Goal: Transaction & Acquisition: Purchase product/service

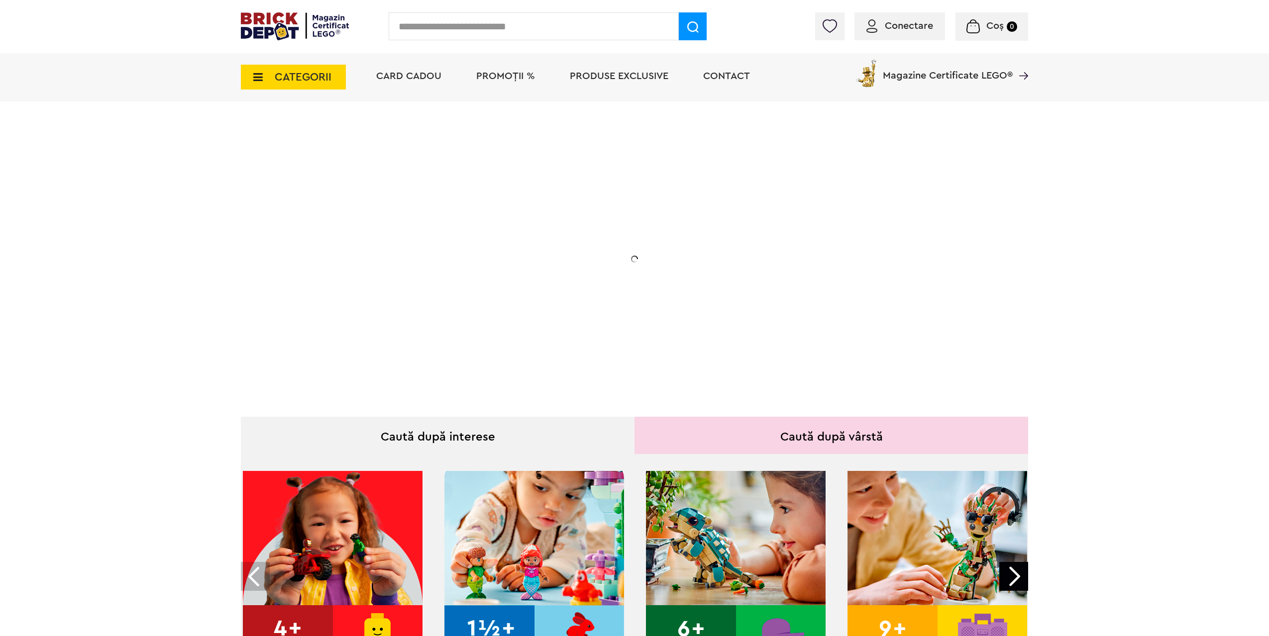
click at [488, 22] on input "text" at bounding box center [534, 26] width 290 height 28
paste input "**********"
type input "**********"
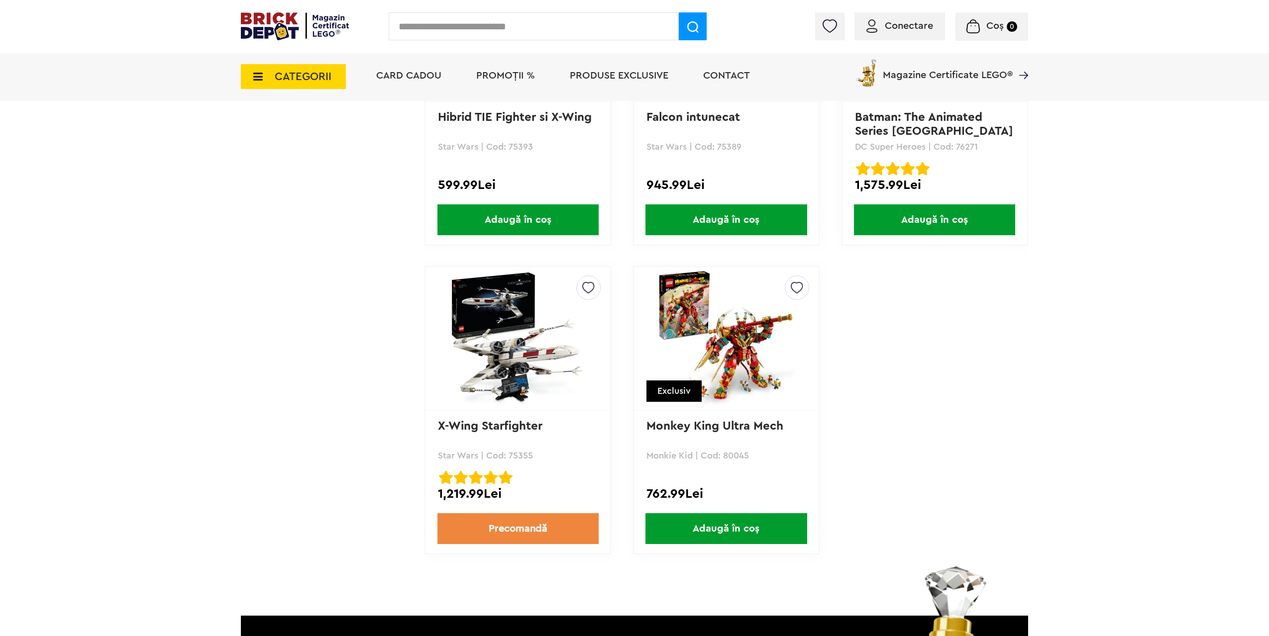
scroll to position [895, 0]
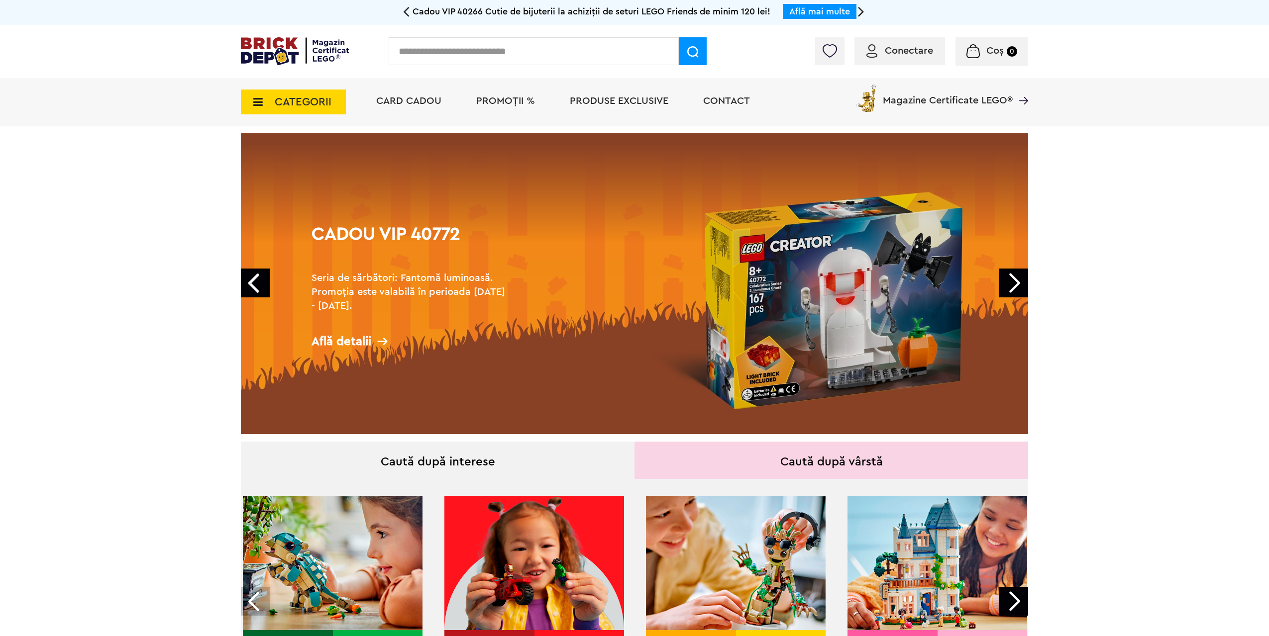
click at [452, 31] on div "Conectare Coș 0" at bounding box center [634, 51] width 1269 height 53
click at [448, 43] on input "text" at bounding box center [534, 51] width 290 height 28
paste input "**********"
type input "**********"
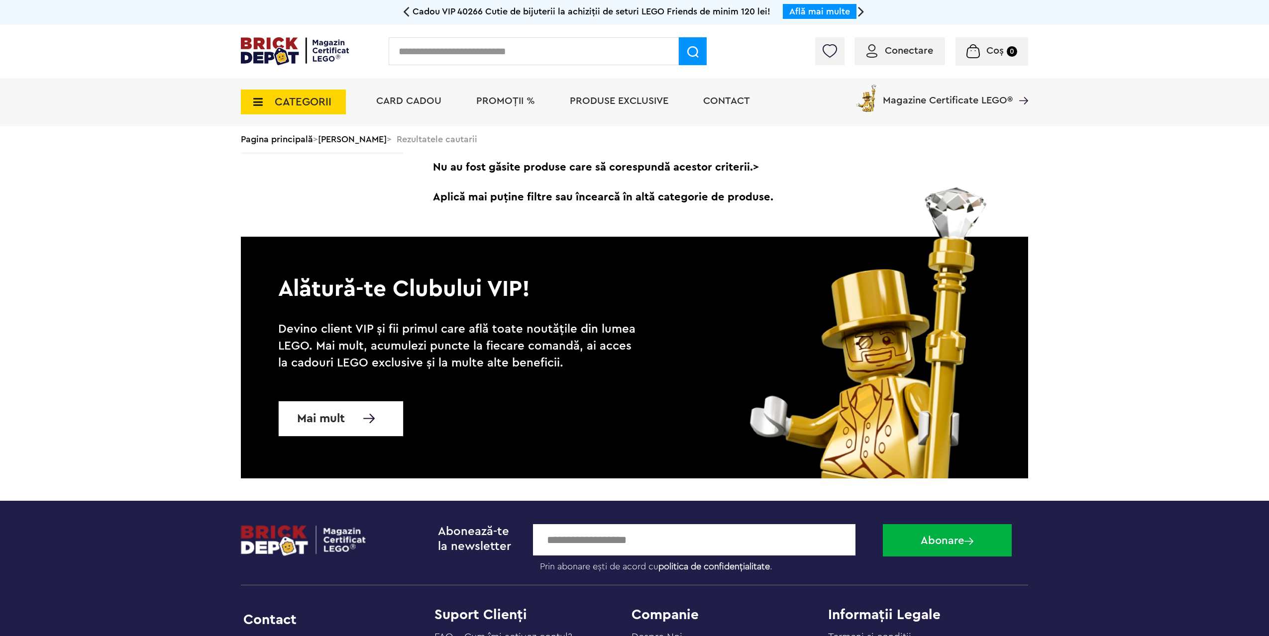
click at [446, 58] on input "text" at bounding box center [534, 51] width 290 height 28
paste input "**********"
drag, startPoint x: 438, startPoint y: 49, endPoint x: 275, endPoint y: 53, distance: 162.7
click at [275, 37] on div "**********" at bounding box center [634, 37] width 787 height 0
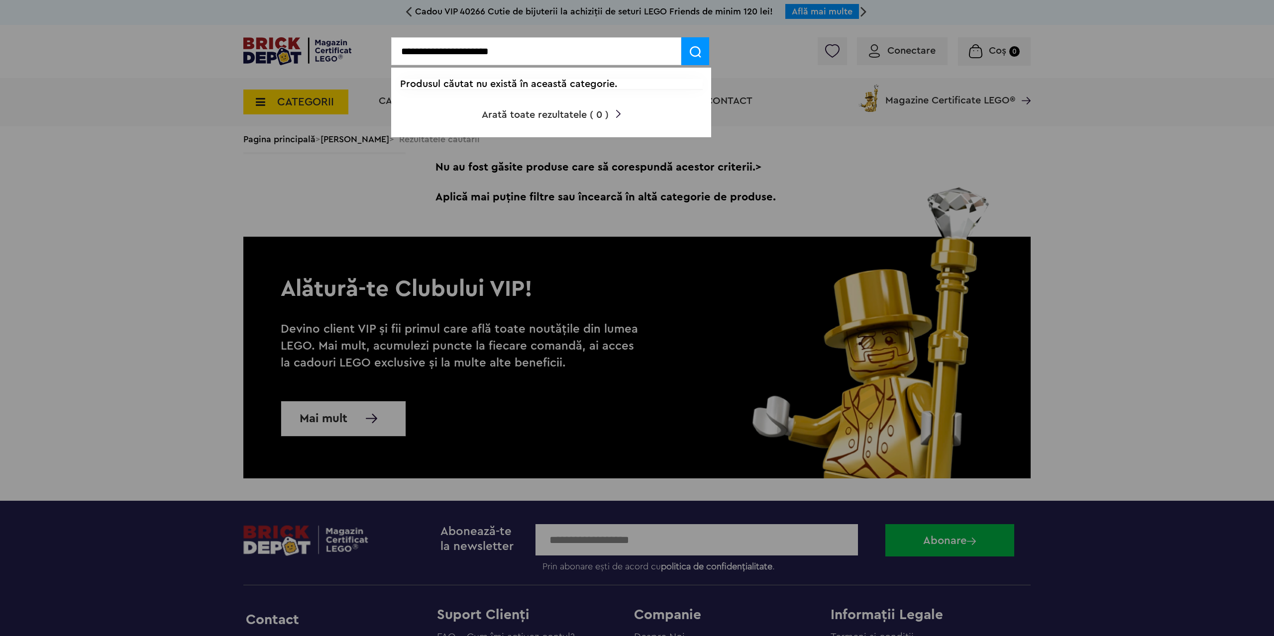
type input "**********"
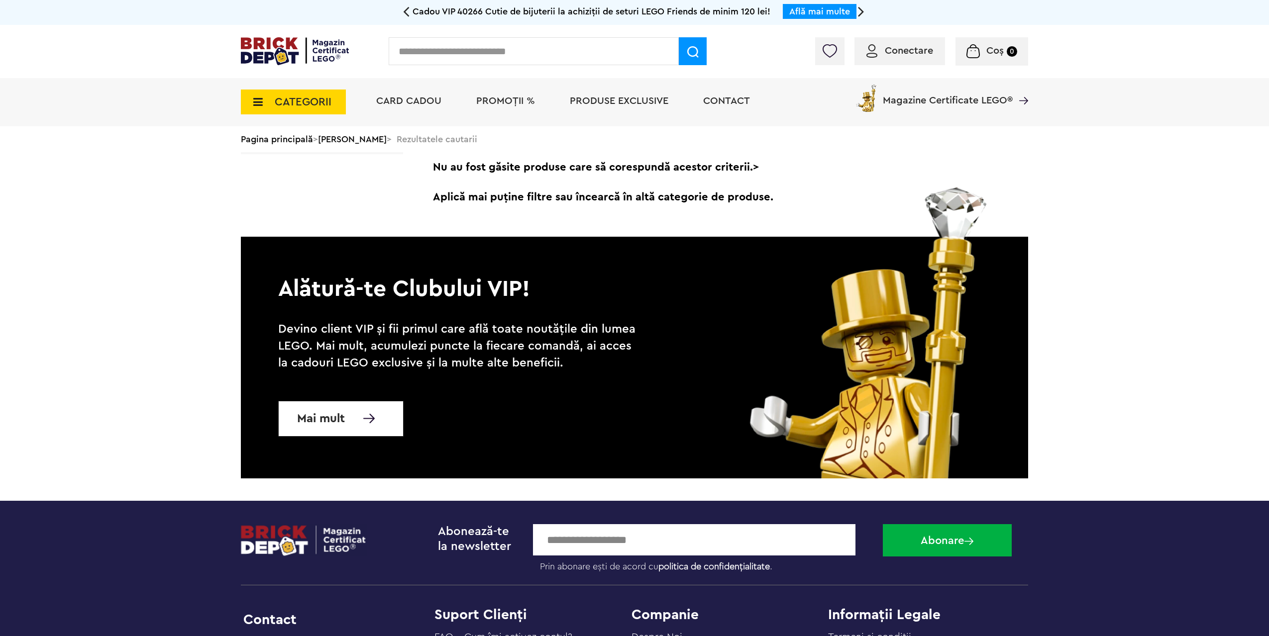
click at [455, 56] on input "text" at bounding box center [534, 51] width 290 height 28
paste input "**********"
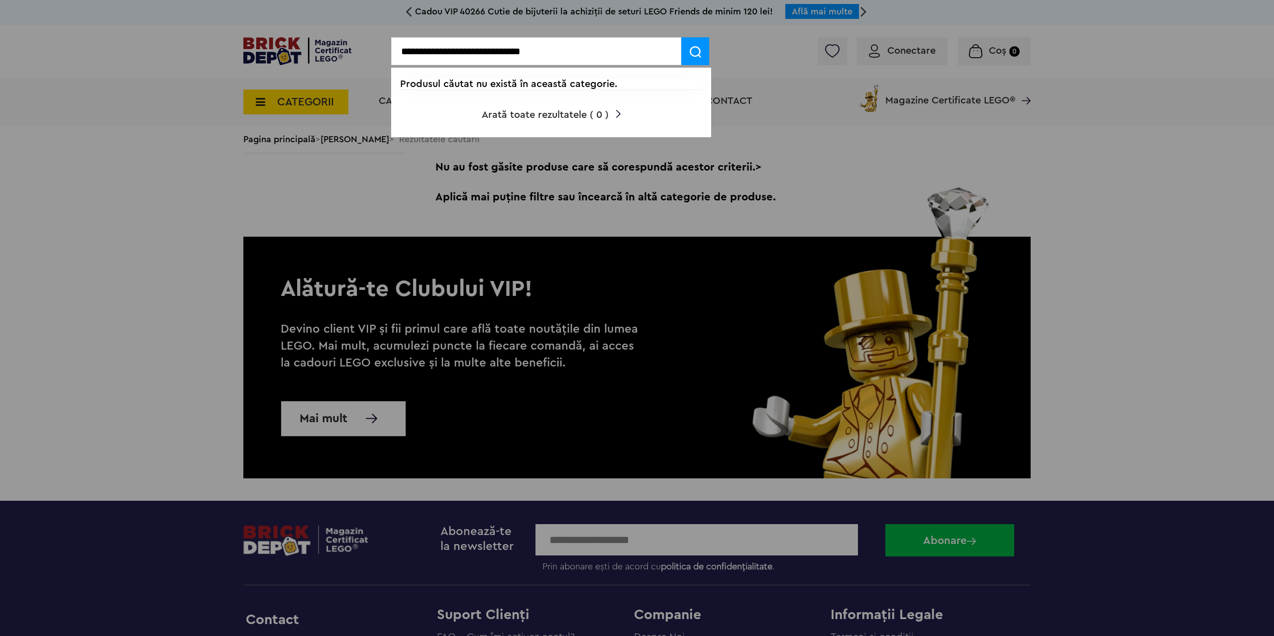
drag, startPoint x: 469, startPoint y: 52, endPoint x: 260, endPoint y: 36, distance: 209.6
click at [257, 37] on body "**********" at bounding box center [637, 474] width 1274 height 949
type input "**********"
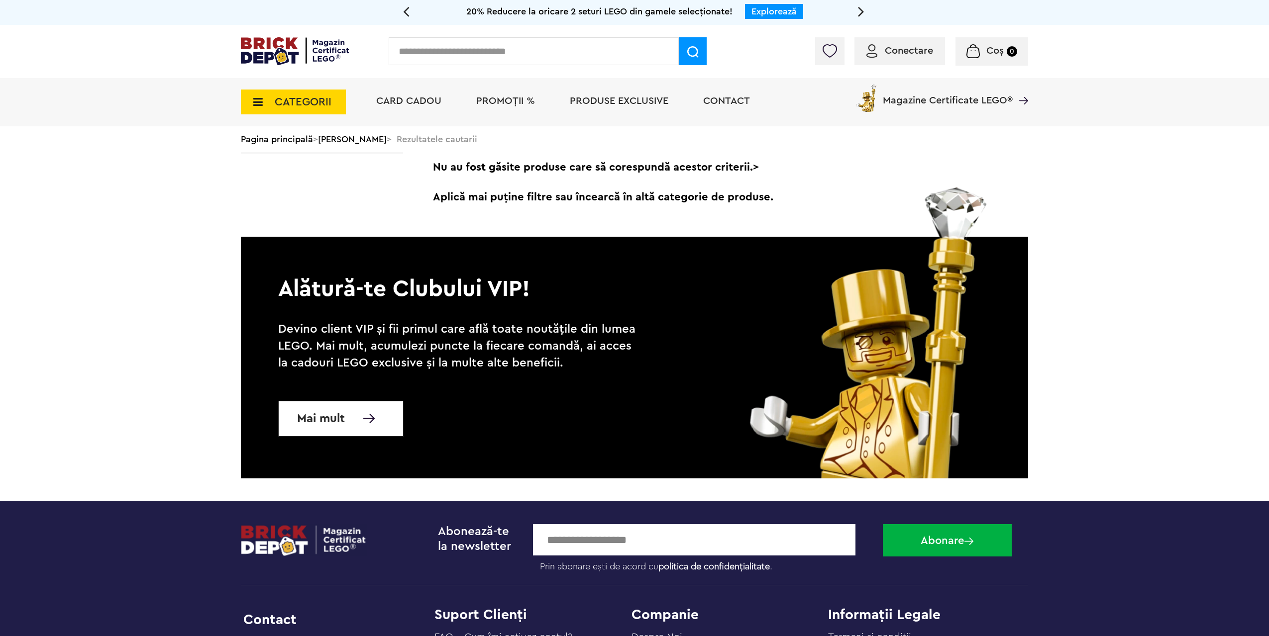
click at [587, 59] on input "text" at bounding box center [534, 51] width 290 height 28
paste input "*****"
type input "*****"
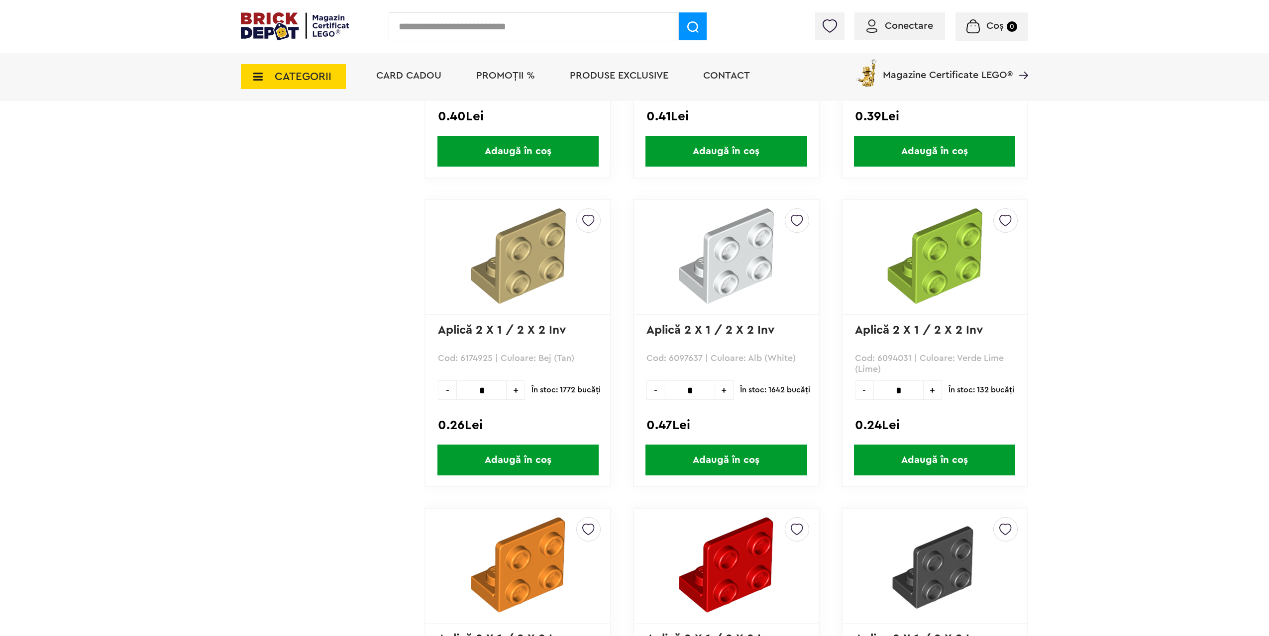
scroll to position [647, 0]
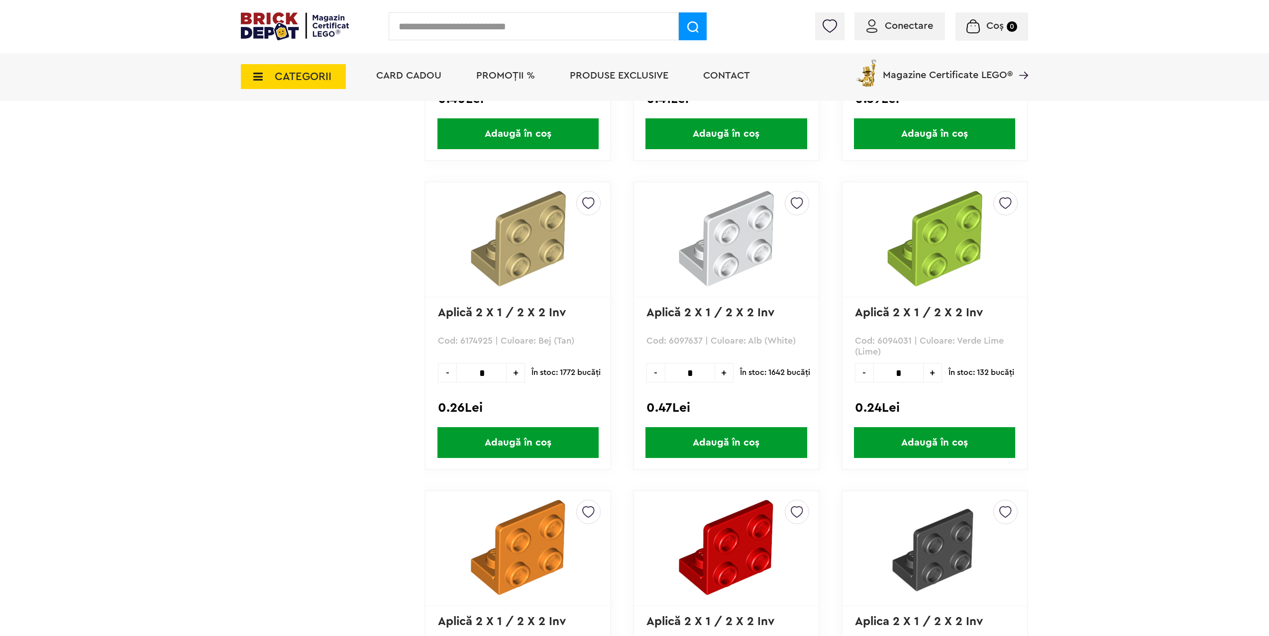
click at [797, 205] on img at bounding box center [796, 201] width 12 height 18
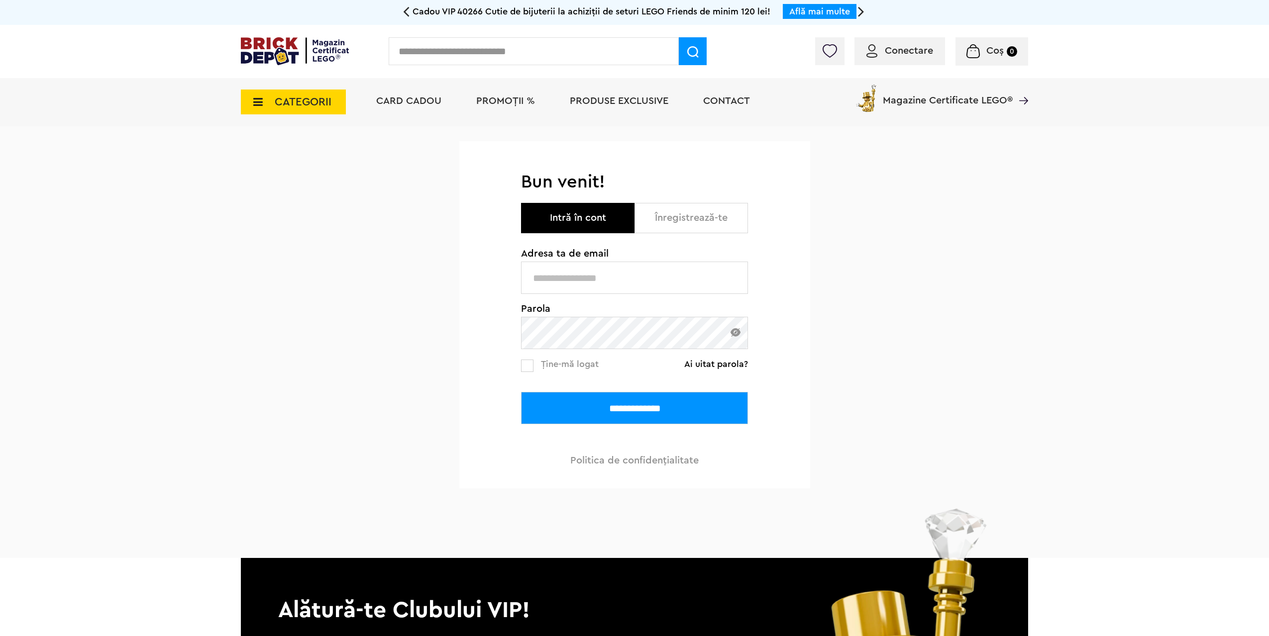
click at [669, 278] on input "text" at bounding box center [634, 278] width 227 height 32
type input "**********"
click at [642, 405] on input "**********" at bounding box center [634, 408] width 227 height 32
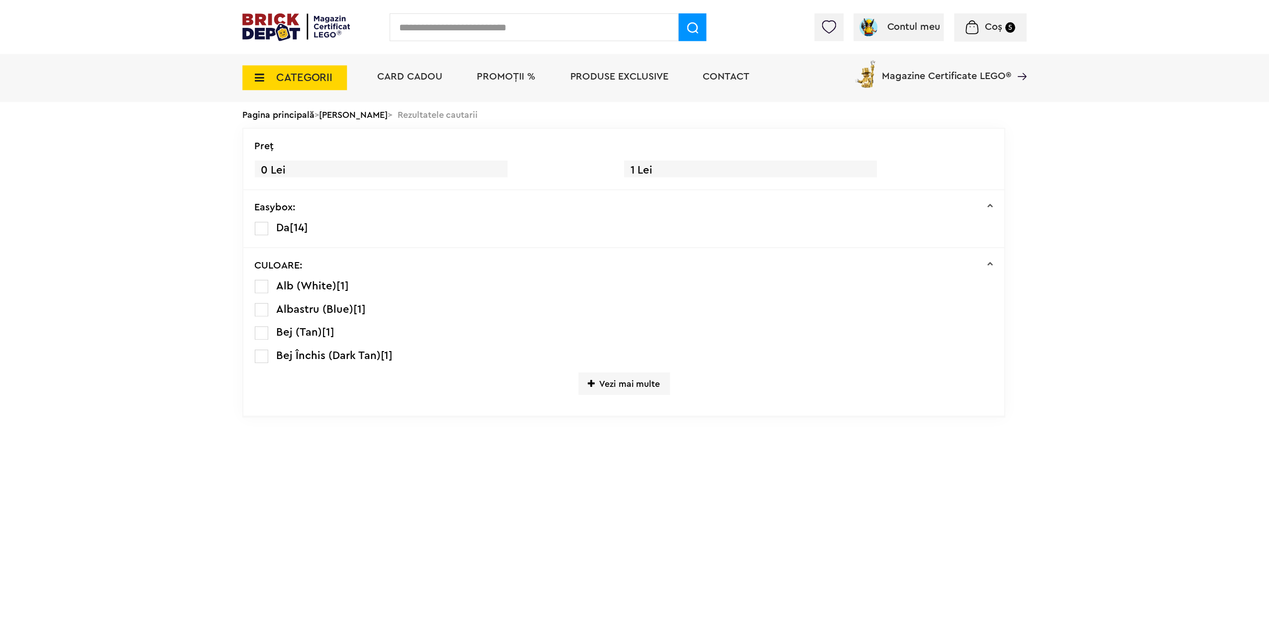
scroll to position [696, 0]
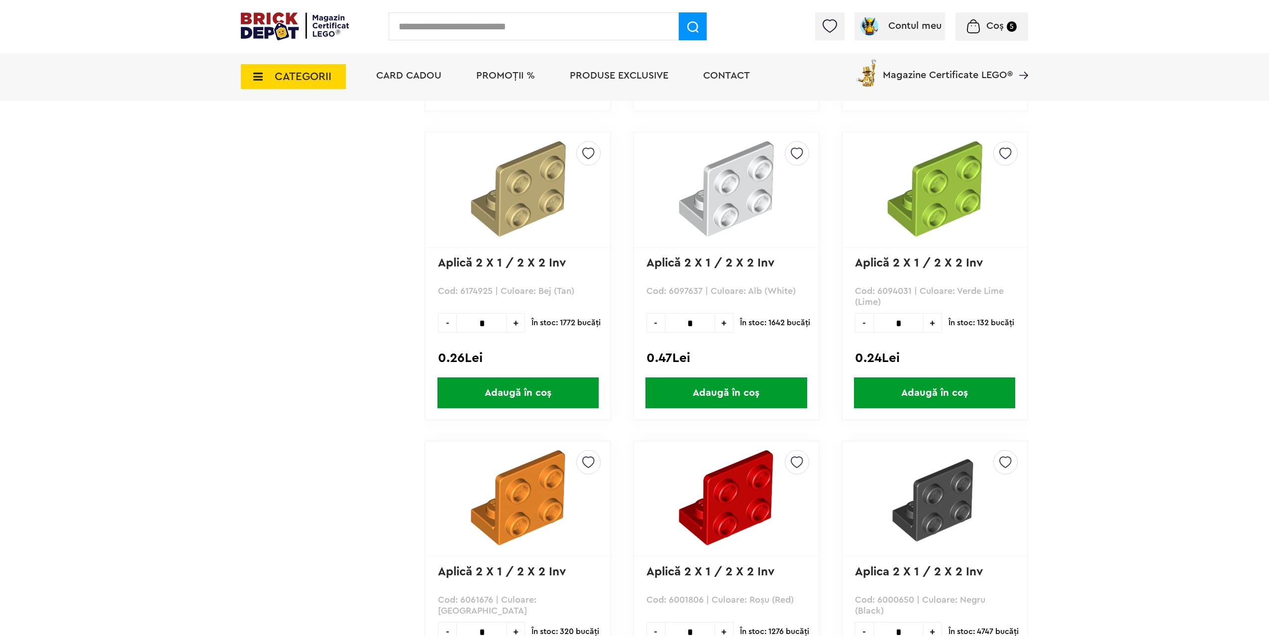
click at [799, 149] on img at bounding box center [796, 151] width 12 height 18
click at [707, 190] on span "Default ( 2 )" at bounding box center [731, 190] width 110 height 13
click at [664, 187] on label at bounding box center [661, 189] width 11 height 11
drag, startPoint x: 700, startPoint y: 321, endPoint x: 666, endPoint y: 323, distance: 34.9
click at [665, 323] on input "*" at bounding box center [690, 322] width 50 height 19
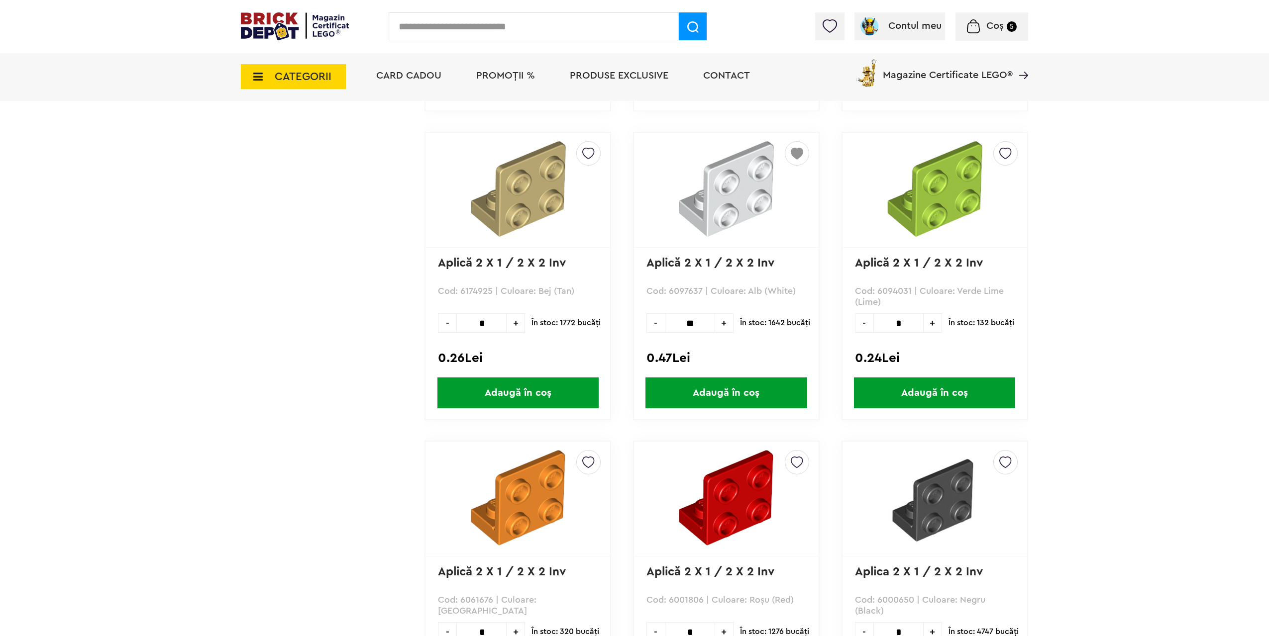
type input "**"
click at [766, 394] on span "Adaugă în coș" at bounding box center [725, 393] width 161 height 31
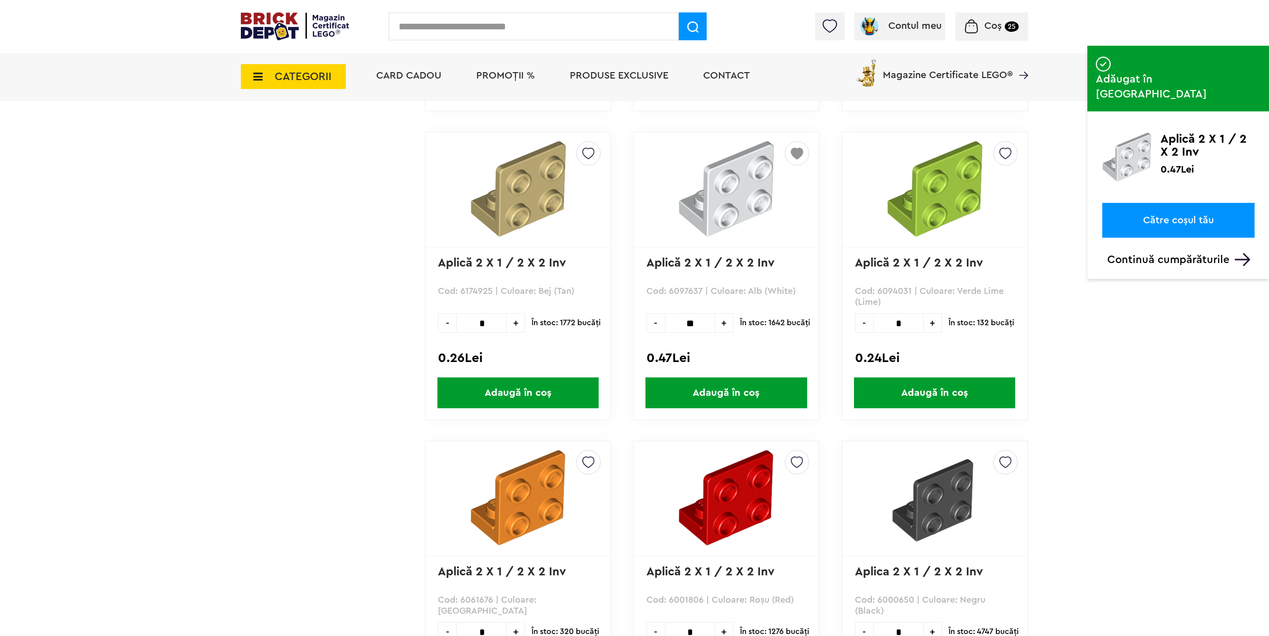
click at [991, 27] on span "Coș" at bounding box center [992, 26] width 17 height 10
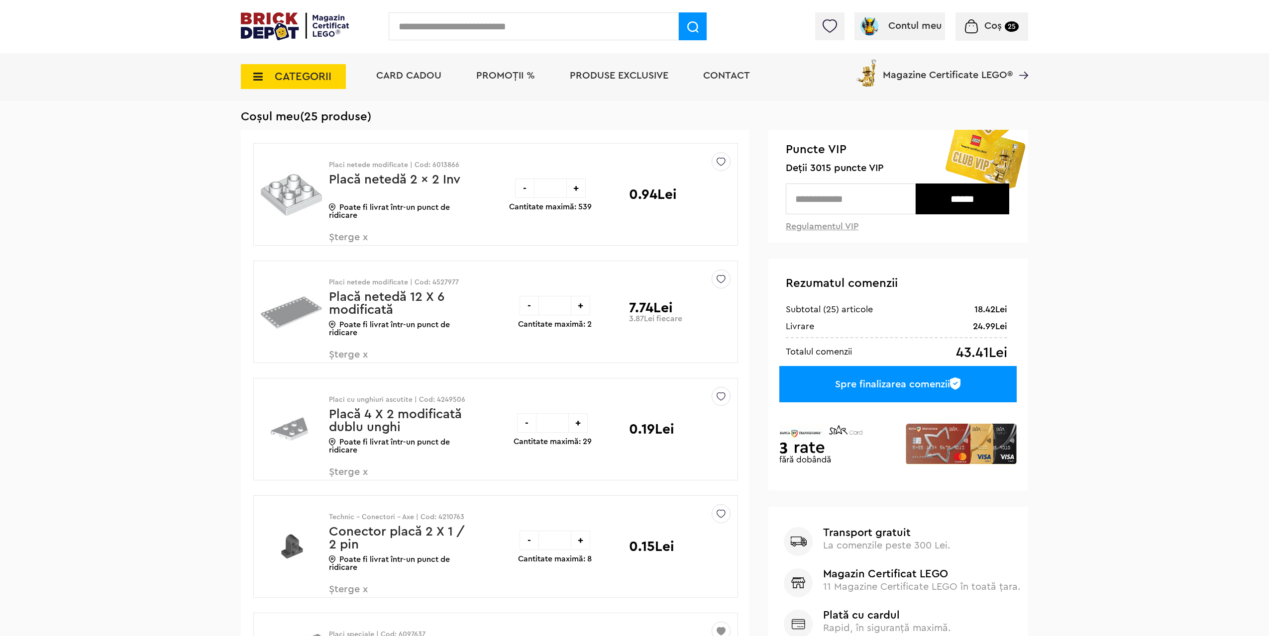
scroll to position [50, 0]
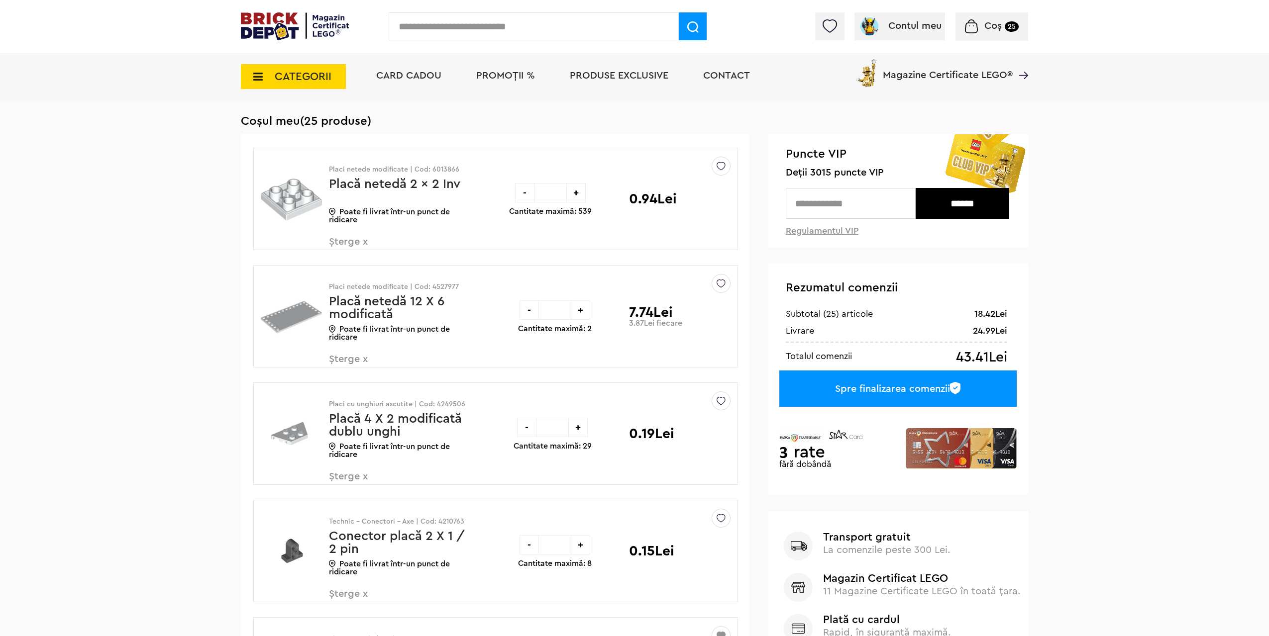
click at [718, 167] on img at bounding box center [720, 163] width 9 height 13
click at [620, 200] on span "Default ( 3 )" at bounding box center [652, 200] width 110 height 13
click at [582, 198] on label at bounding box center [582, 199] width 11 height 11
click at [714, 281] on div at bounding box center [720, 283] width 19 height 19
click at [580, 316] on label at bounding box center [582, 316] width 11 height 11
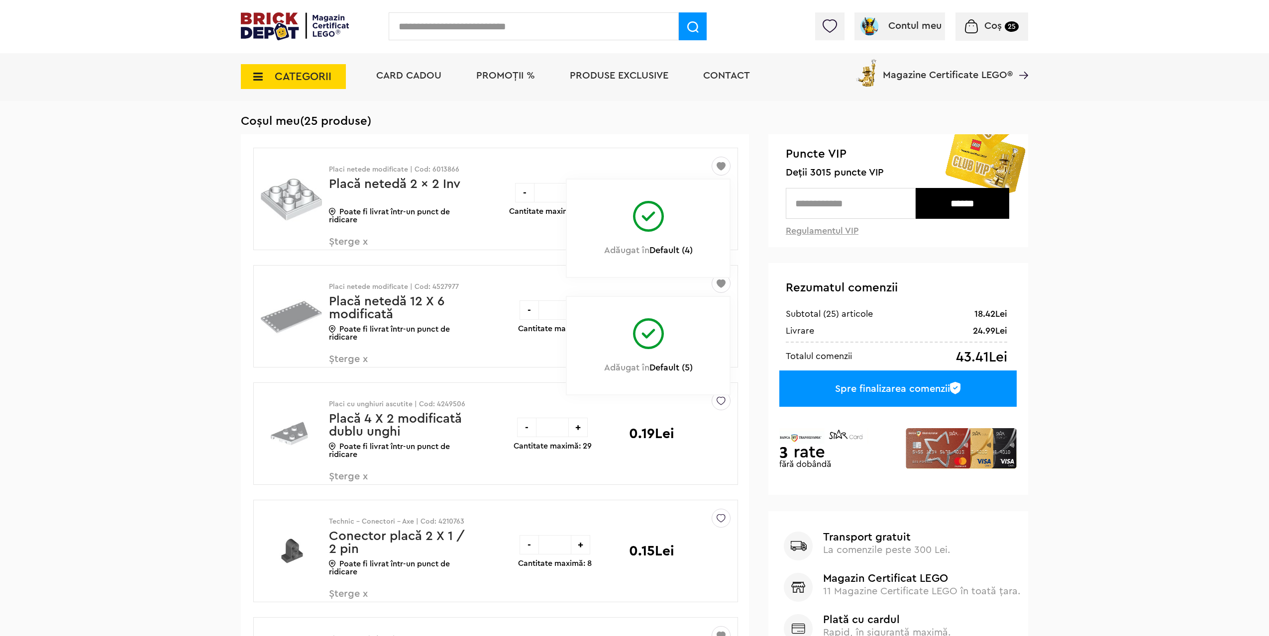
click at [740, 403] on form "Sterge Denumire Preț Sterge Placi netede modificate | Cod: 6013866 Placă netedă…" at bounding box center [495, 441] width 508 height 614
click at [716, 401] on img at bounding box center [720, 398] width 9 height 13
click at [581, 437] on label at bounding box center [582, 434] width 11 height 11
click at [720, 520] on img at bounding box center [720, 515] width 9 height 13
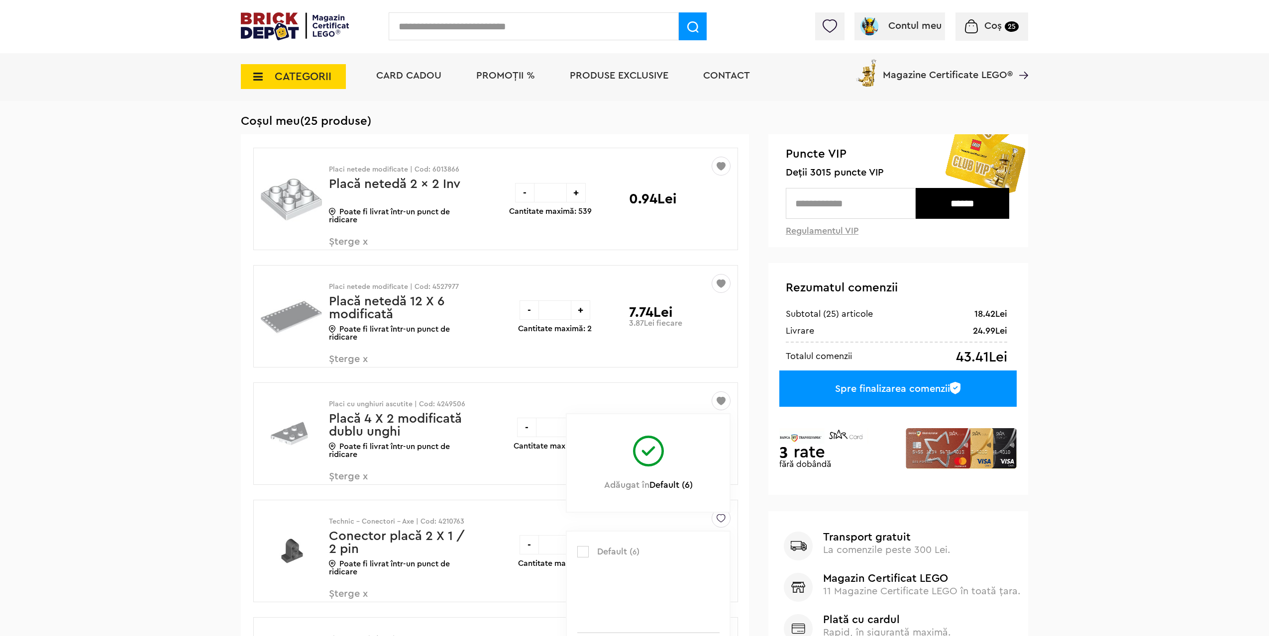
click at [584, 554] on label at bounding box center [582, 551] width 11 height 11
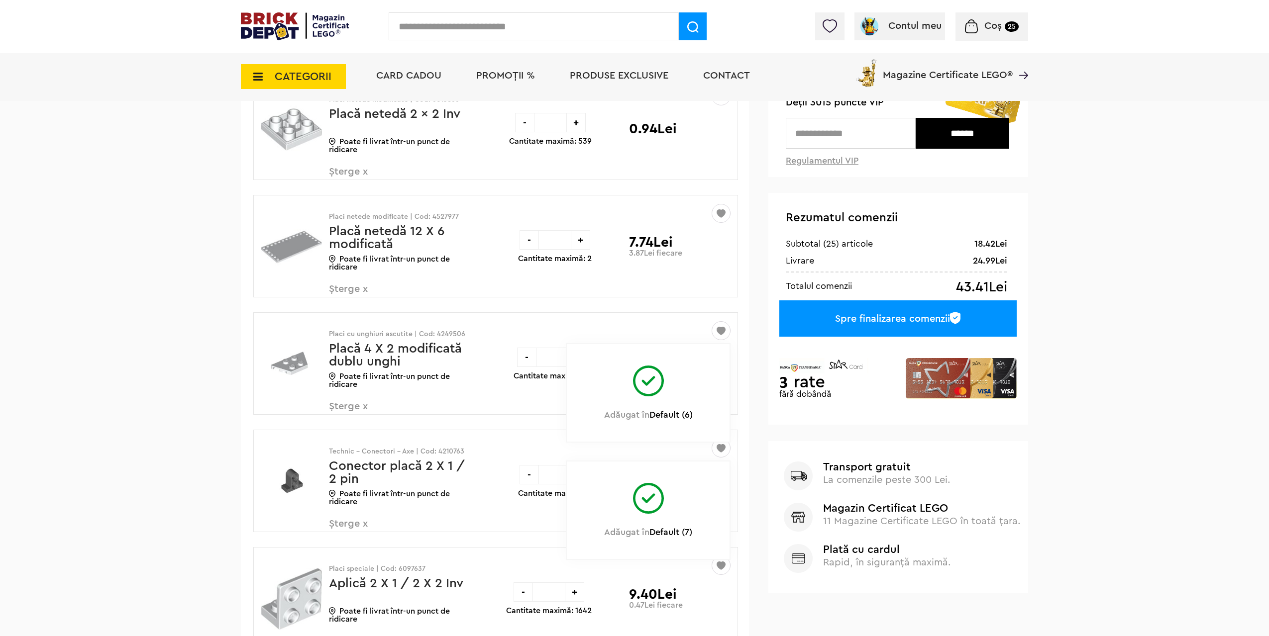
scroll to position [99, 0]
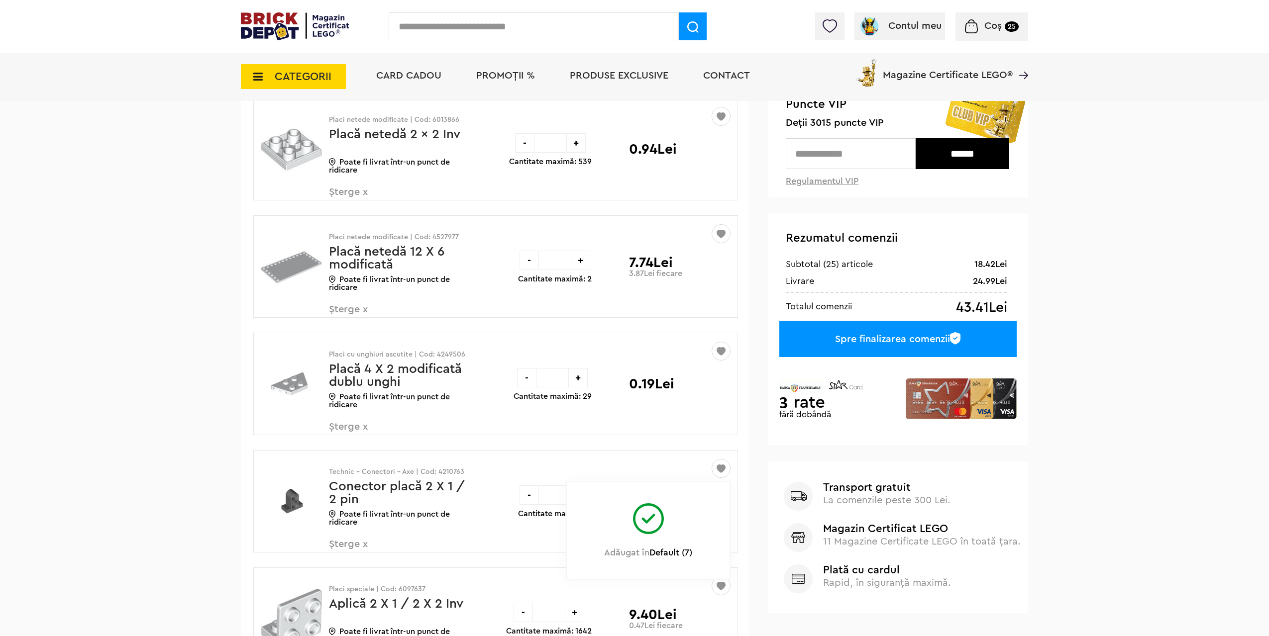
click at [346, 544] on span "Șterge x" at bounding box center [387, 549] width 117 height 21
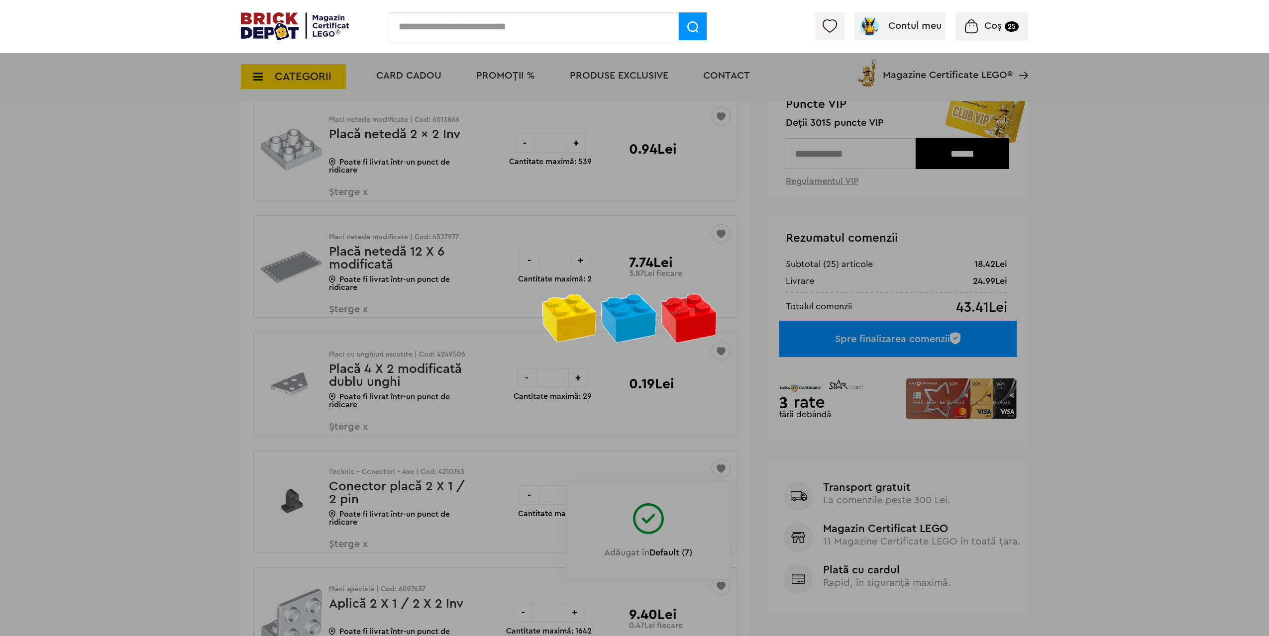
click at [352, 428] on div at bounding box center [634, 318] width 1269 height 636
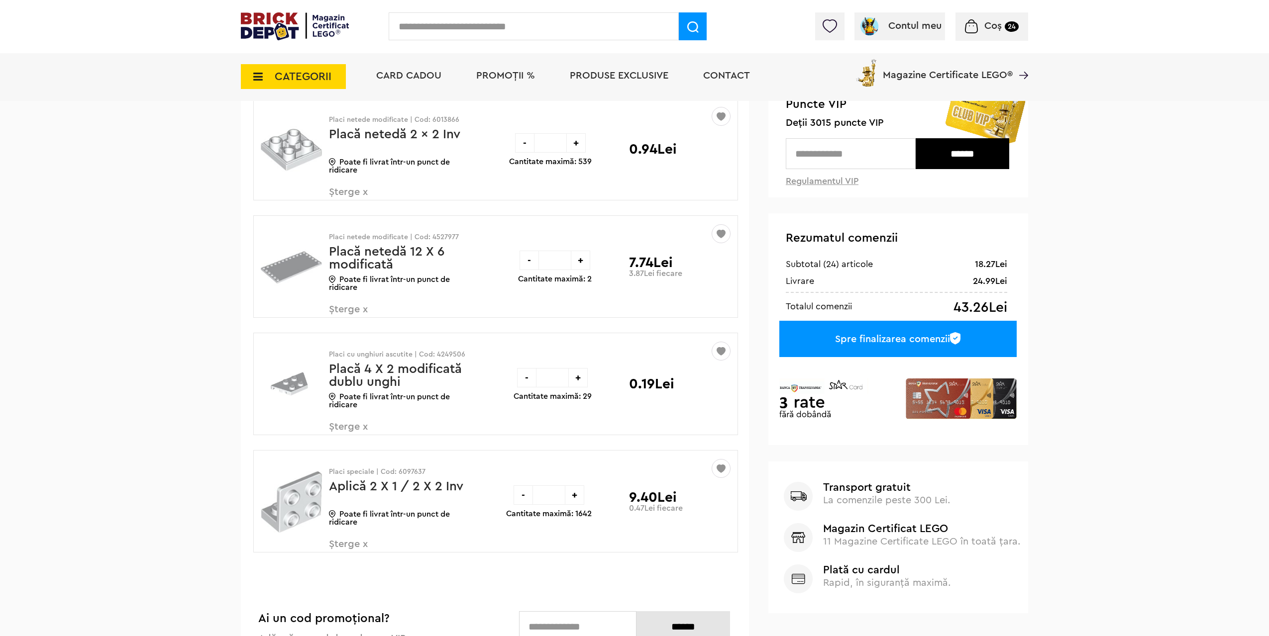
click at [352, 428] on span "Șterge x" at bounding box center [387, 432] width 117 height 21
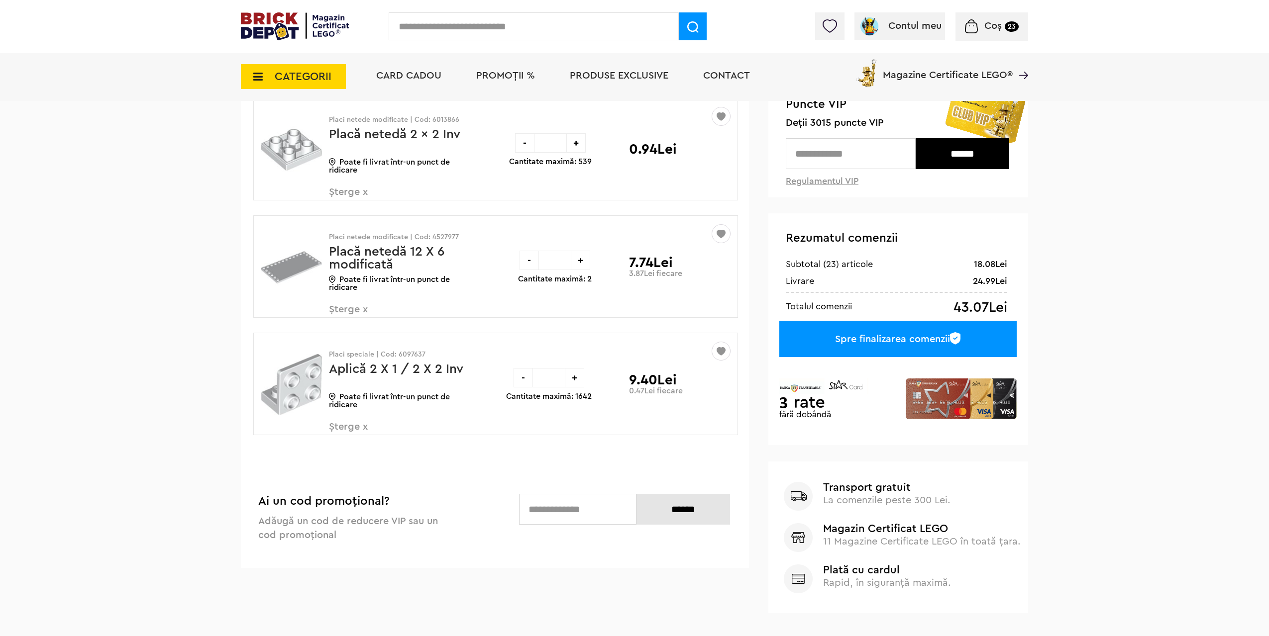
click at [350, 309] on span "Șterge x" at bounding box center [387, 314] width 117 height 21
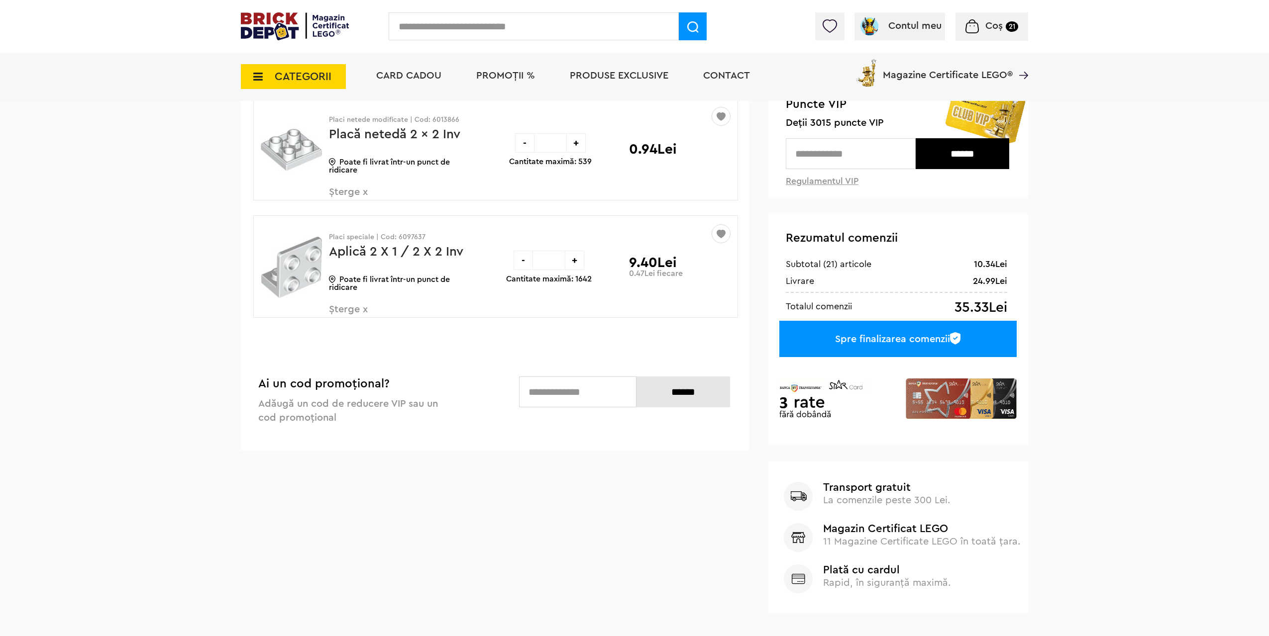
click at [352, 197] on span "Șterge x" at bounding box center [387, 197] width 117 height 21
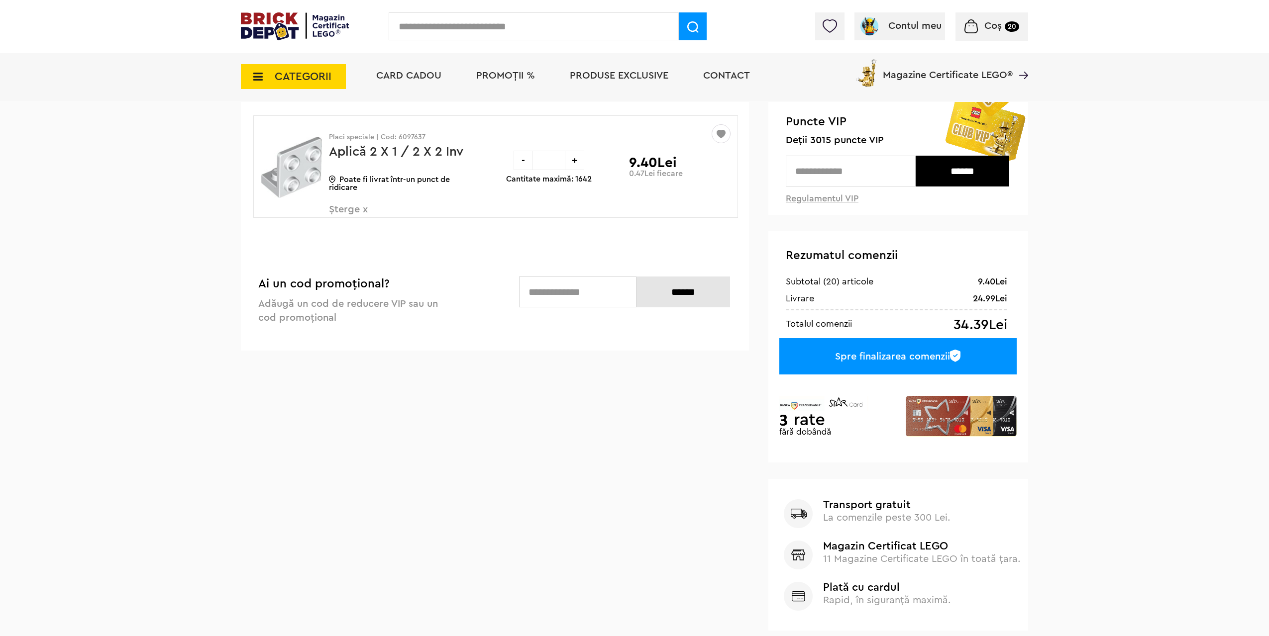
click at [394, 146] on link "Aplică 2 X 1 / 2 X 2 Inv" at bounding box center [396, 151] width 134 height 13
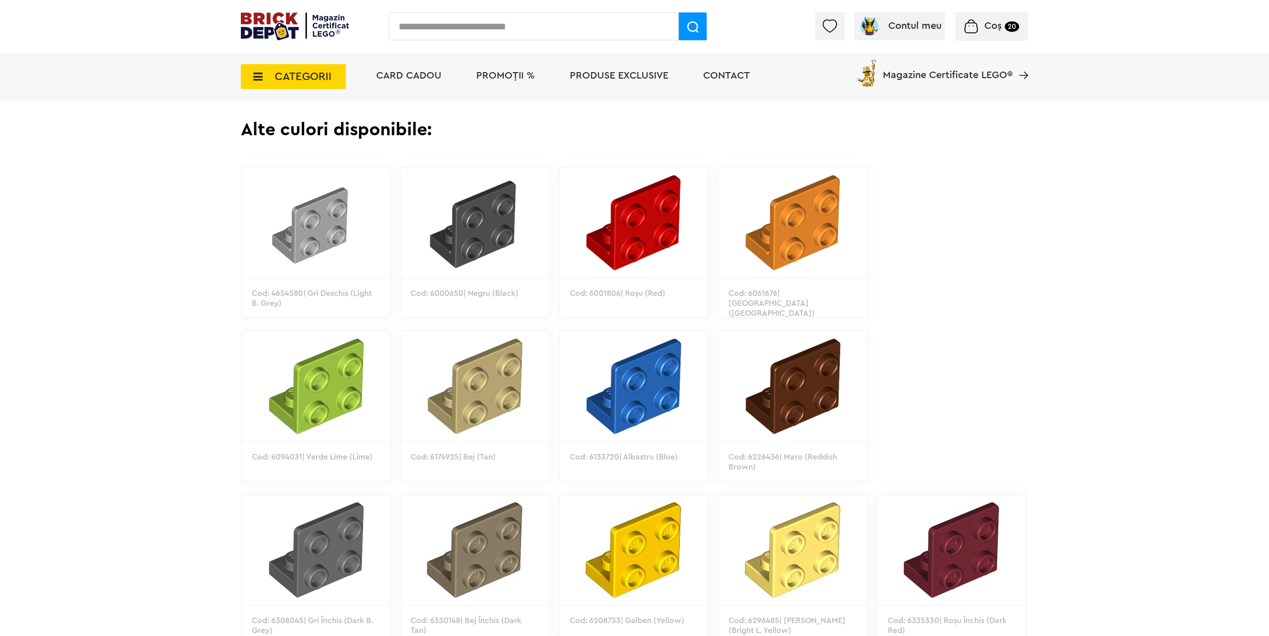
scroll to position [497, 0]
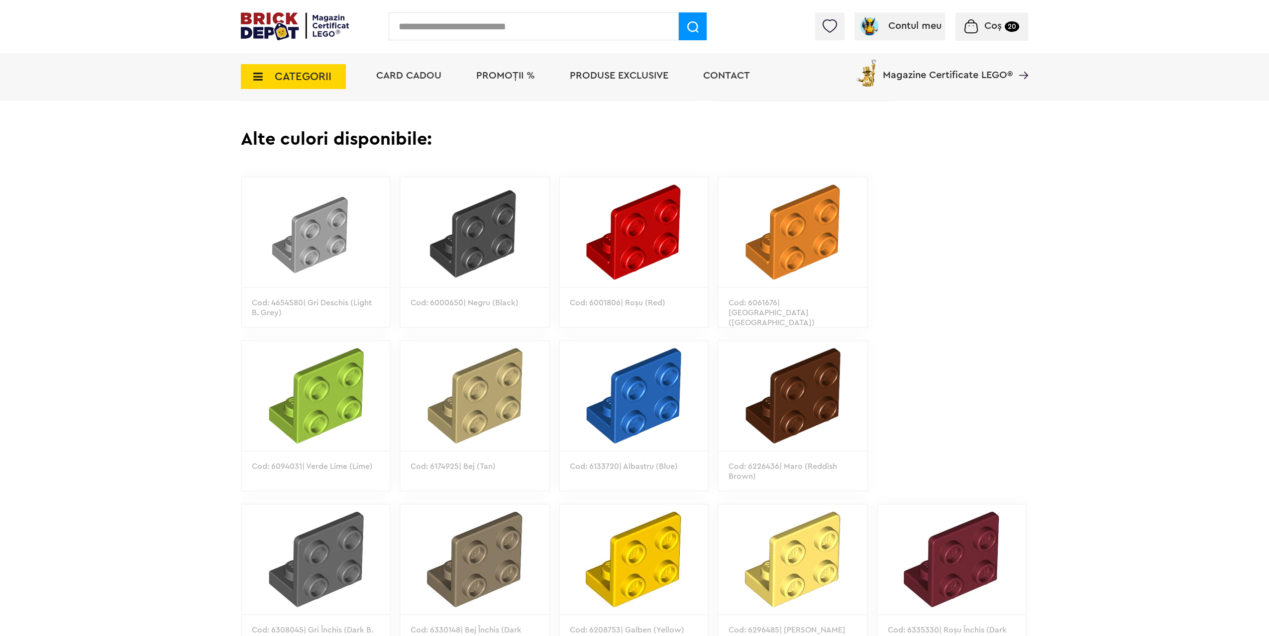
click at [289, 19] on img at bounding box center [295, 26] width 108 height 28
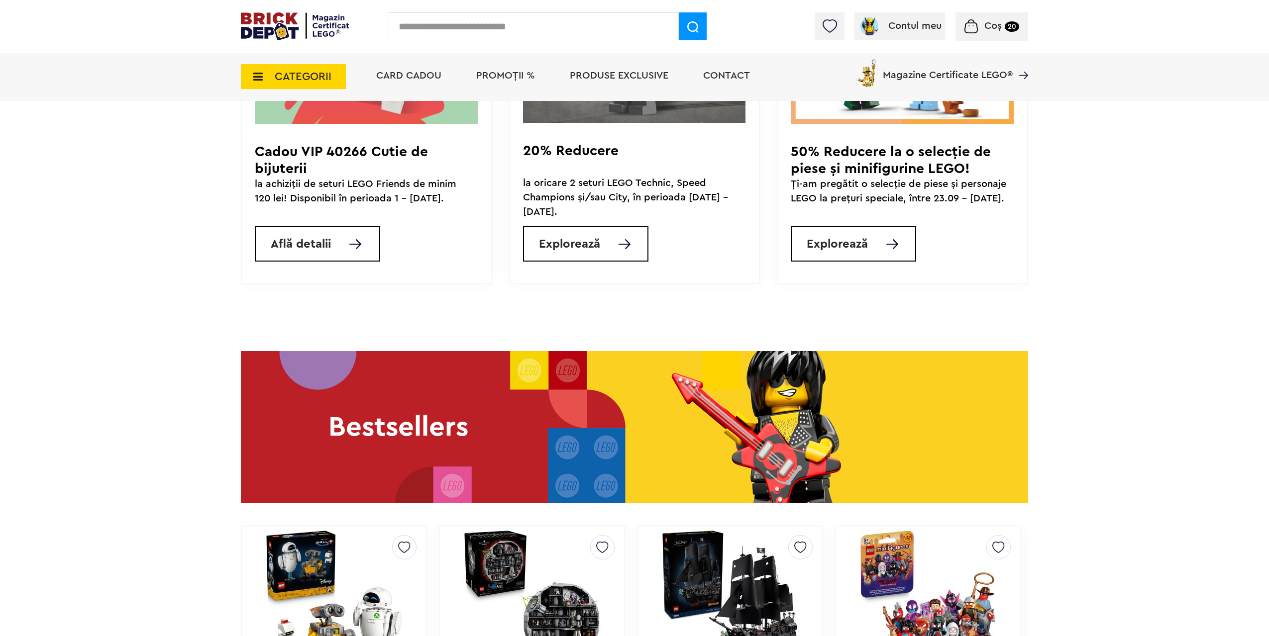
scroll to position [1045, 0]
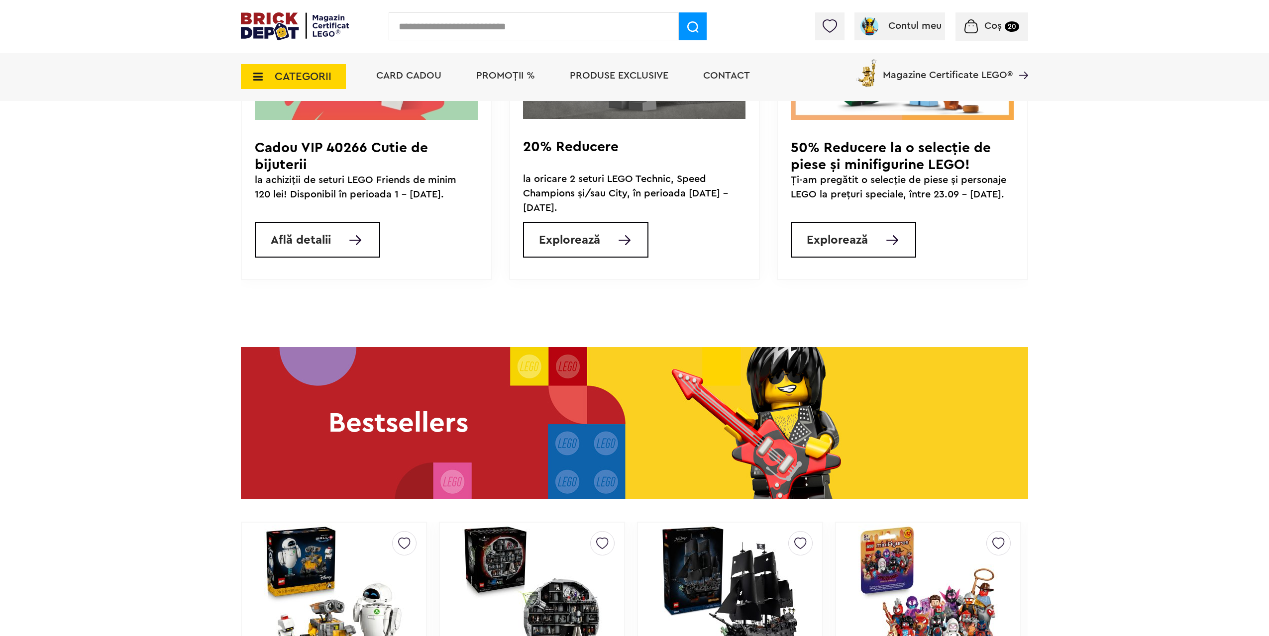
click at [883, 241] on link "Explorează" at bounding box center [852, 240] width 125 height 36
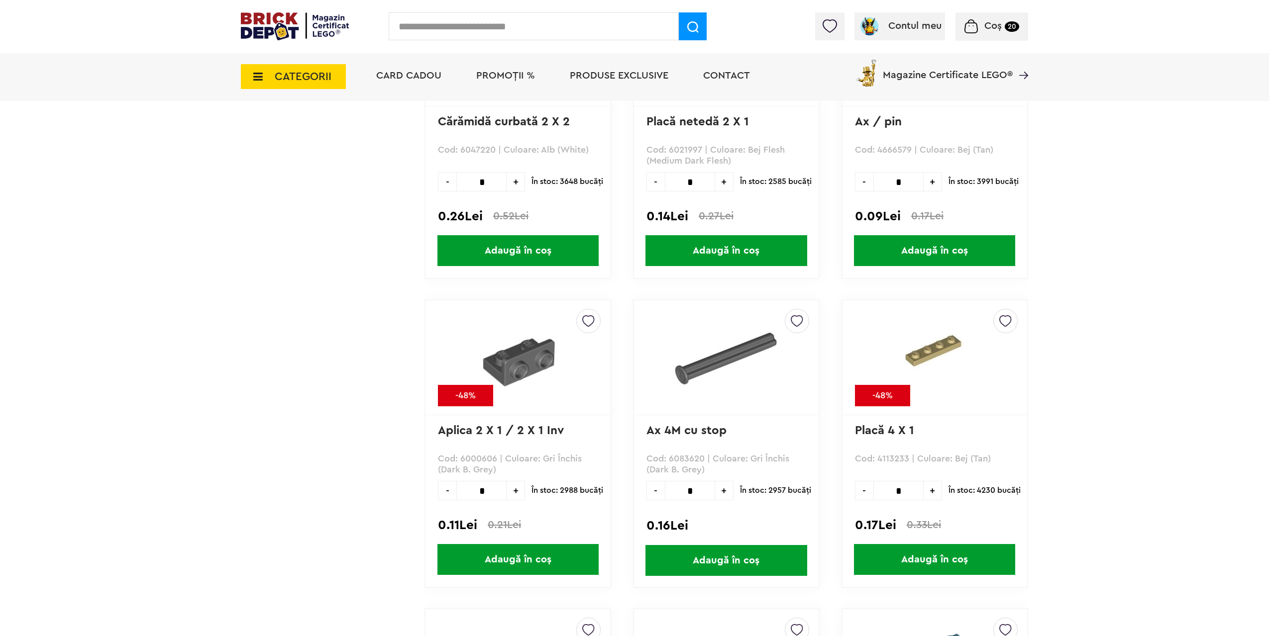
scroll to position [3084, 0]
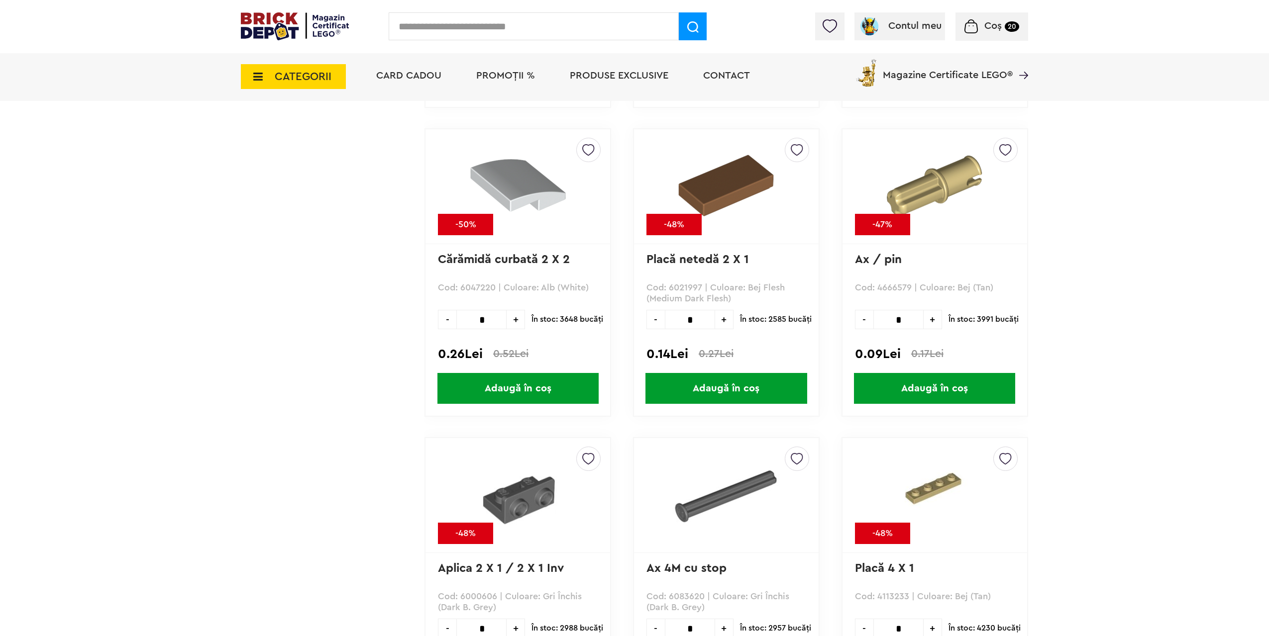
drag, startPoint x: 485, startPoint y: 322, endPoint x: 456, endPoint y: 323, distance: 29.4
click at [456, 323] on div "- * +" at bounding box center [481, 319] width 87 height 19
type input "**"
click at [524, 382] on span "Adaugă în coș" at bounding box center [517, 388] width 161 height 31
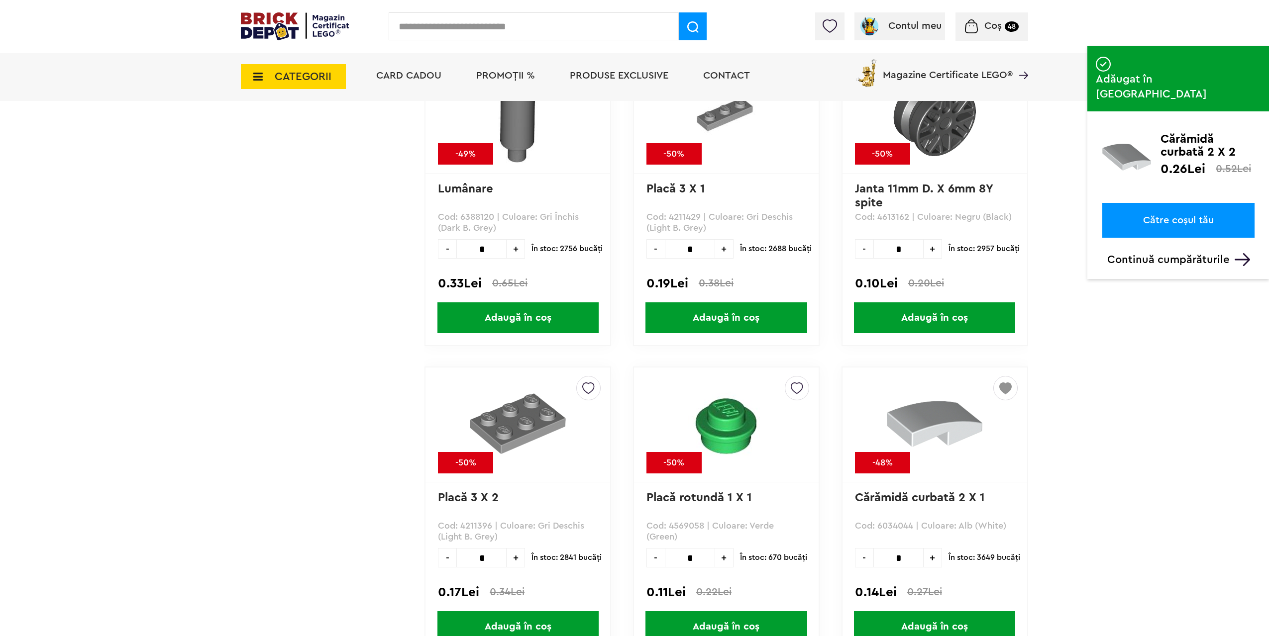
scroll to position [4328, 0]
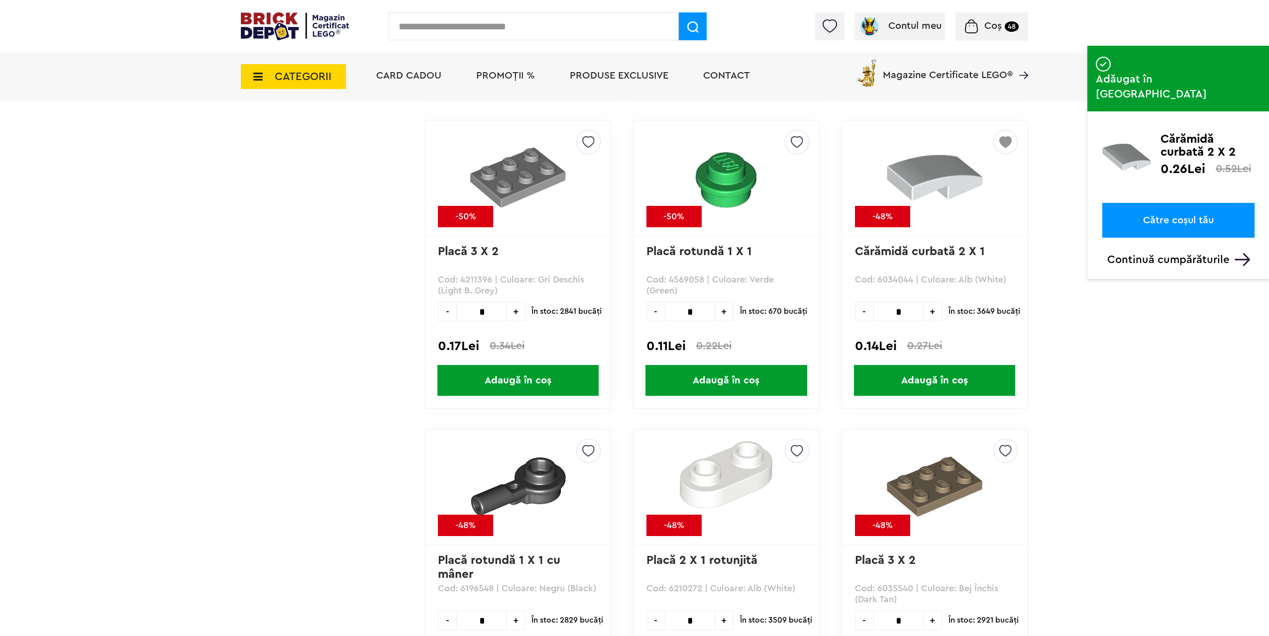
drag, startPoint x: 915, startPoint y: 310, endPoint x: 880, endPoint y: 316, distance: 35.3
click at [880, 316] on input "*" at bounding box center [898, 311] width 50 height 19
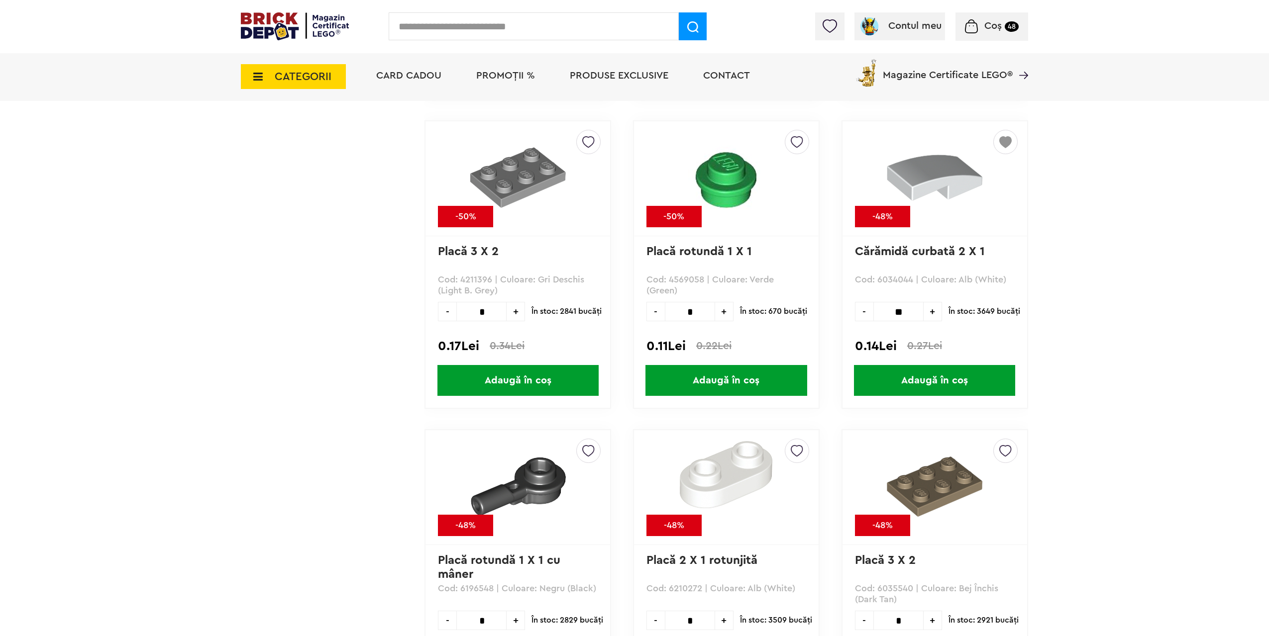
type input "**"
click at [986, 370] on span "Adaugă în coș" at bounding box center [934, 380] width 161 height 31
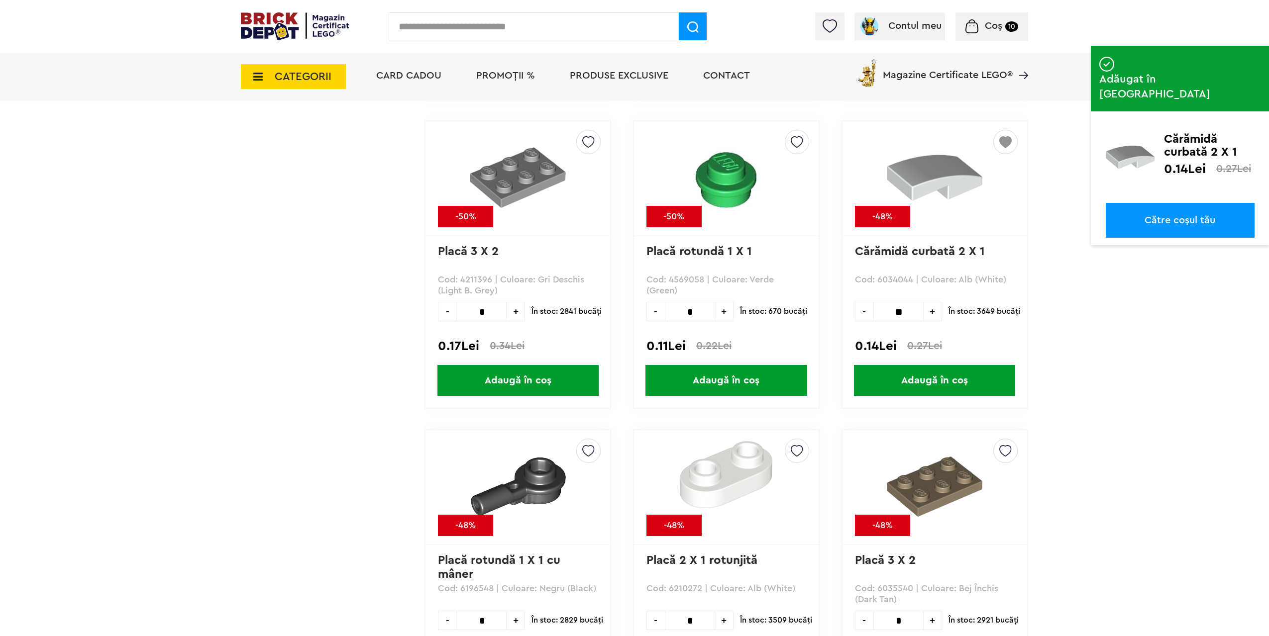
click at [993, 28] on span "Coș" at bounding box center [992, 26] width 17 height 10
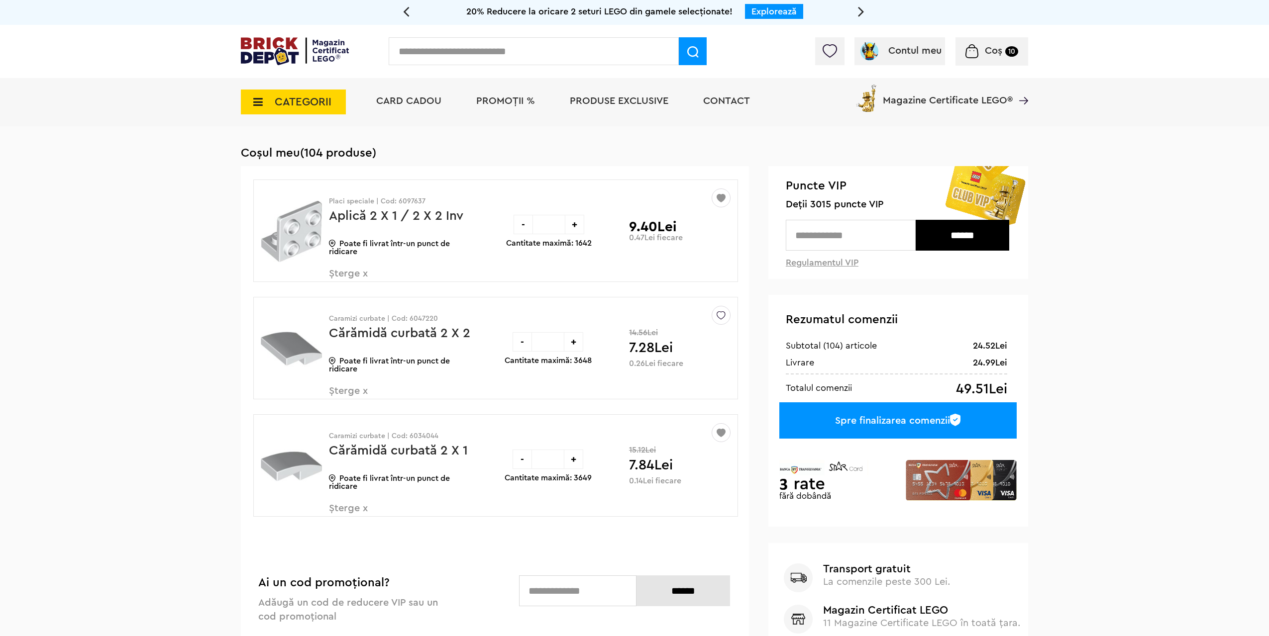
click at [278, 45] on img at bounding box center [295, 51] width 108 height 28
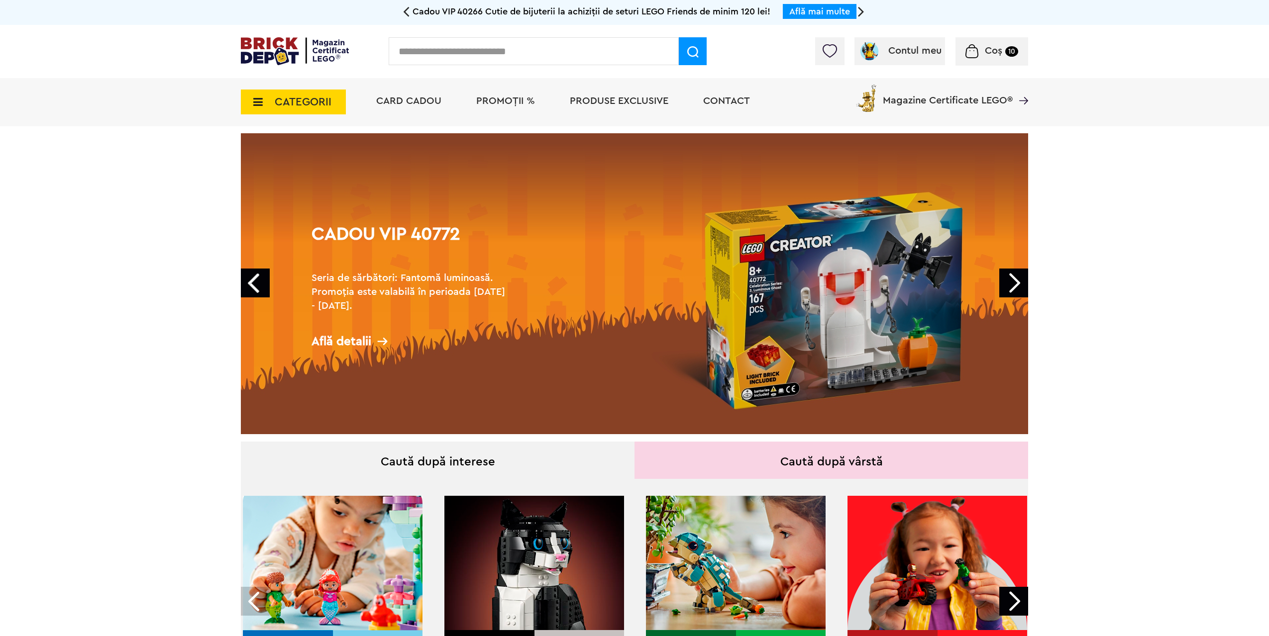
click at [982, 56] on span "Coș 10" at bounding box center [991, 51] width 53 height 10
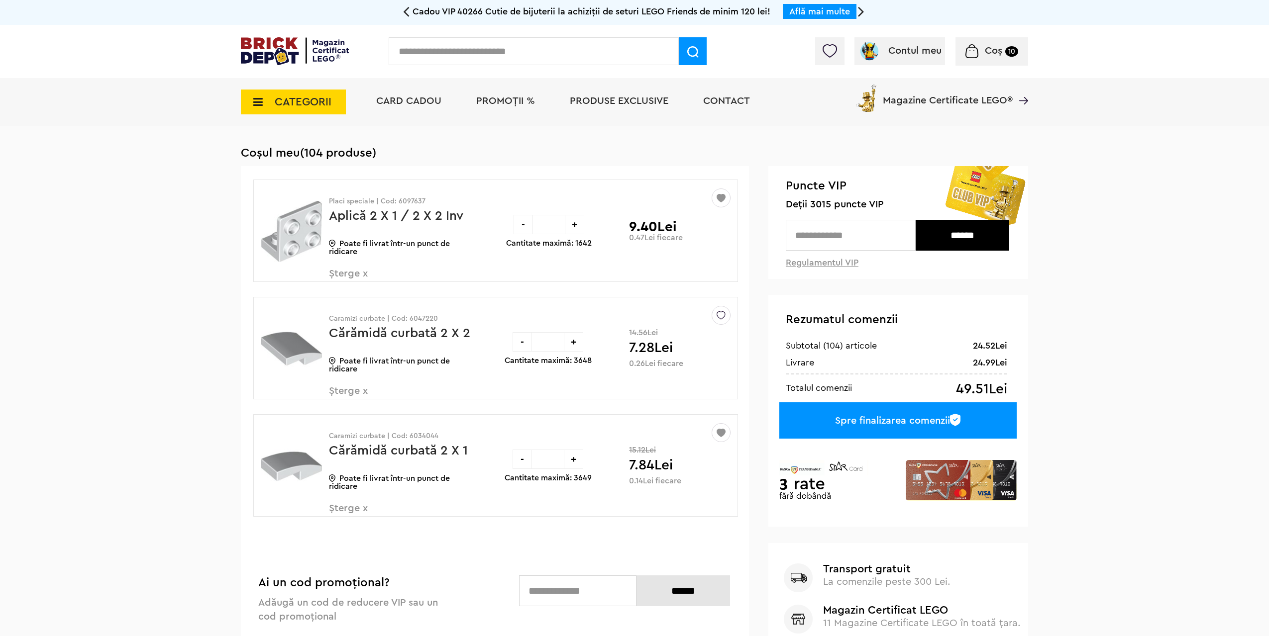
click at [873, 428] on div "Spre finalizarea comenzii" at bounding box center [897, 420] width 237 height 36
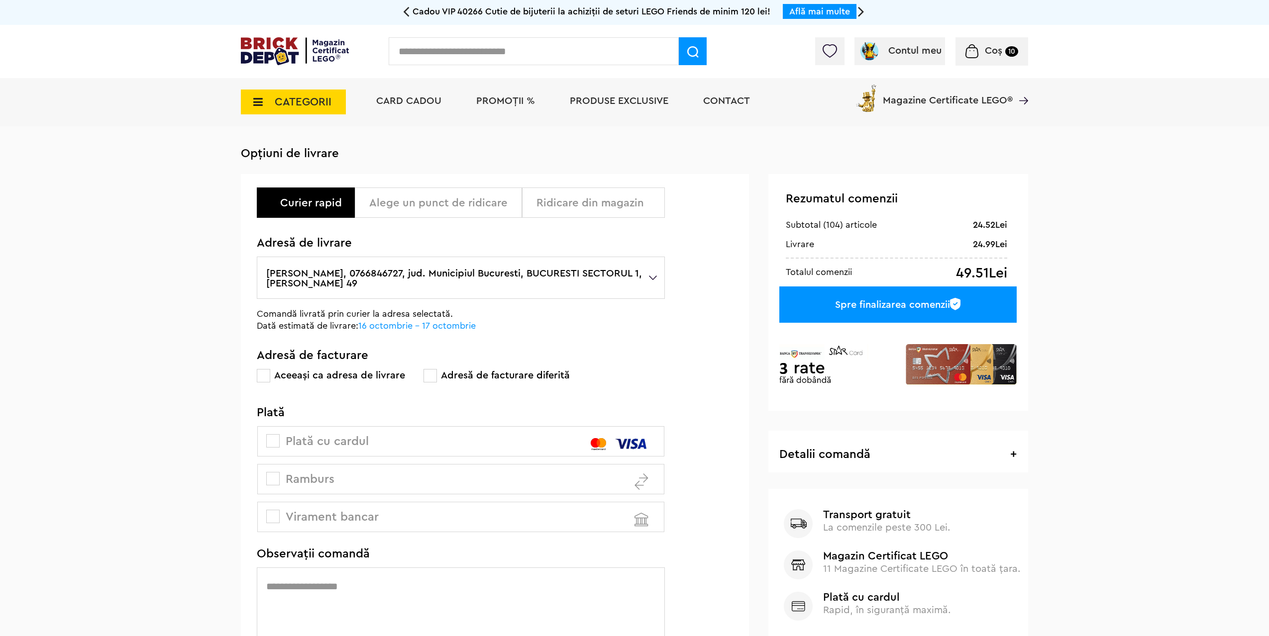
click at [572, 218] on div "Curier rapid Alege un punct de ridicare Ridicare din magazin Alege un punct de …" at bounding box center [461, 260] width 408 height 144
click at [573, 209] on div "Ridicare din magazin" at bounding box center [596, 203] width 121 height 12
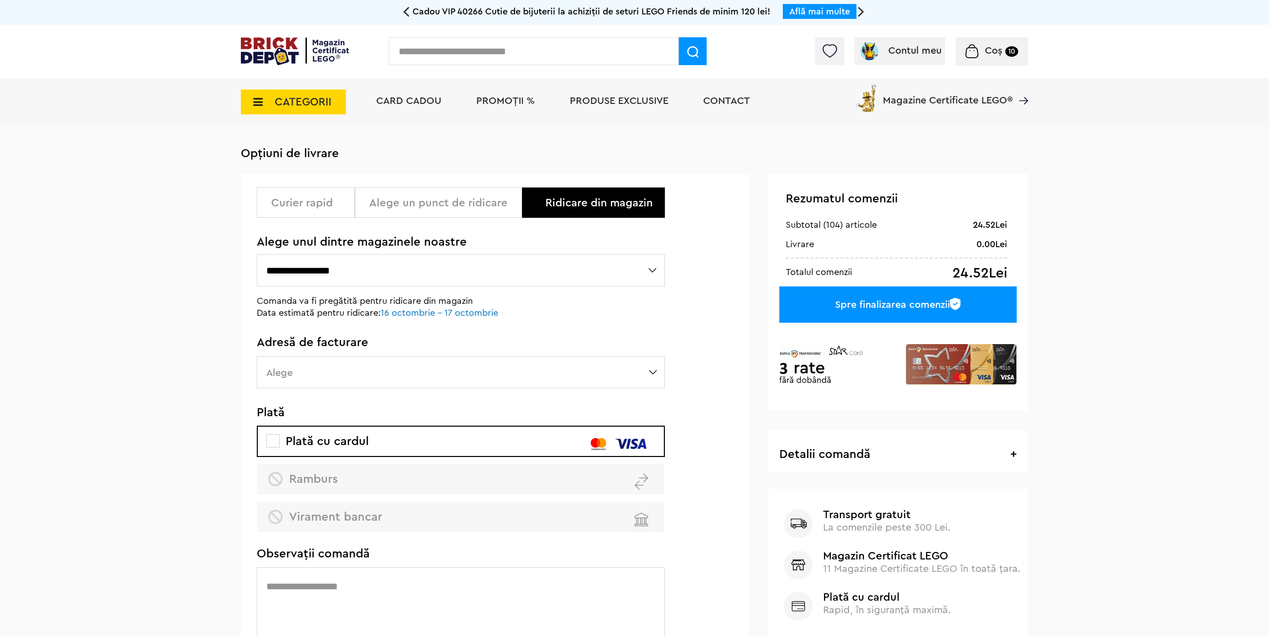
click at [427, 262] on select "**********" at bounding box center [461, 270] width 408 height 32
select select "**"
click at [257, 255] on select "**********" at bounding box center [461, 270] width 408 height 32
click at [306, 369] on label "Alege" at bounding box center [461, 372] width 408 height 32
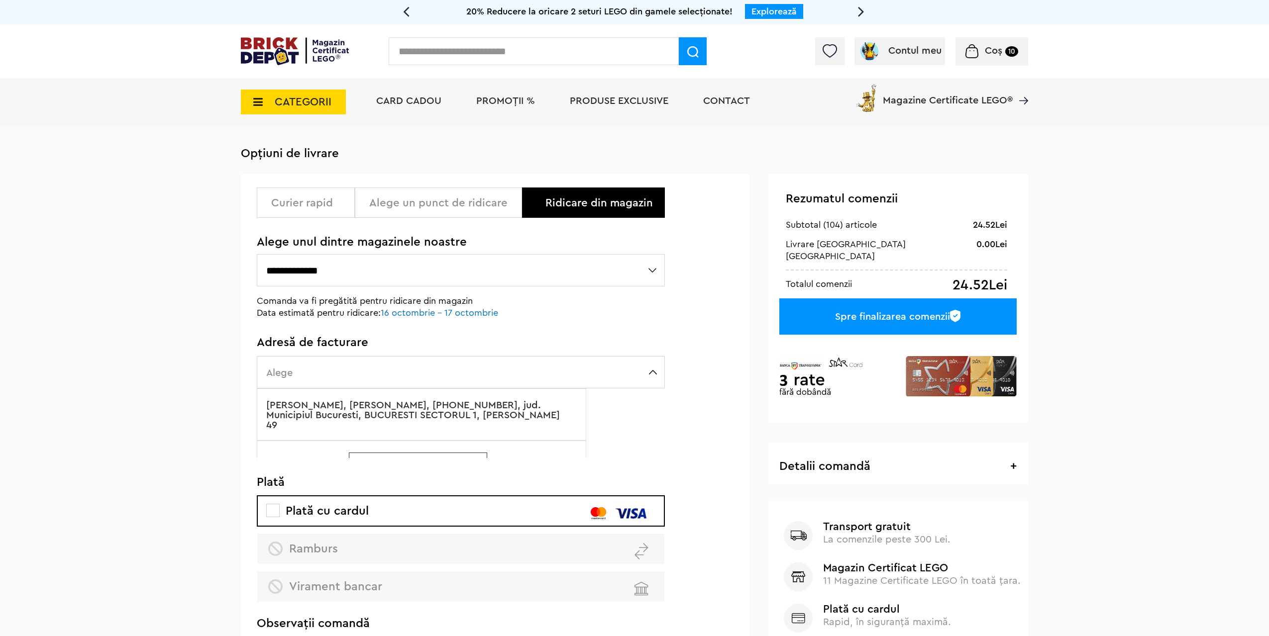
click at [309, 406] on label "Acasa, Nica Stefan Mircea, +40766846727, jud. Municipiul Bucuresti, BUCURESTI S…" at bounding box center [421, 415] width 329 height 52
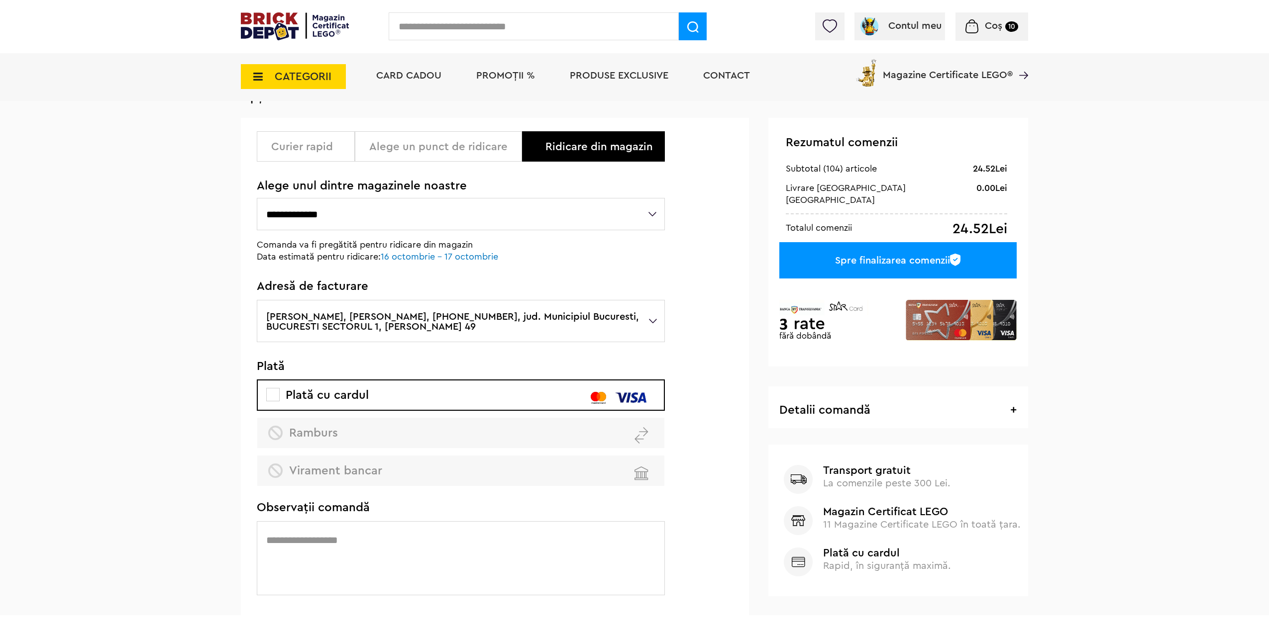
scroll to position [50, 0]
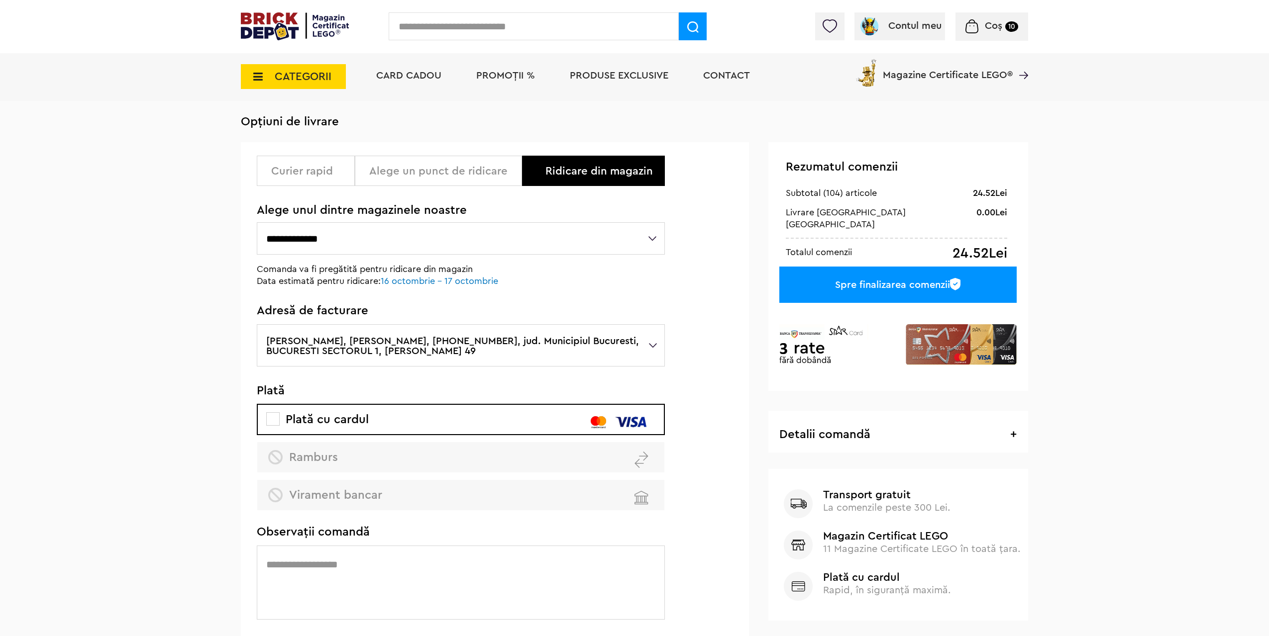
click at [843, 274] on div "Spre finalizarea comenzii" at bounding box center [897, 285] width 237 height 36
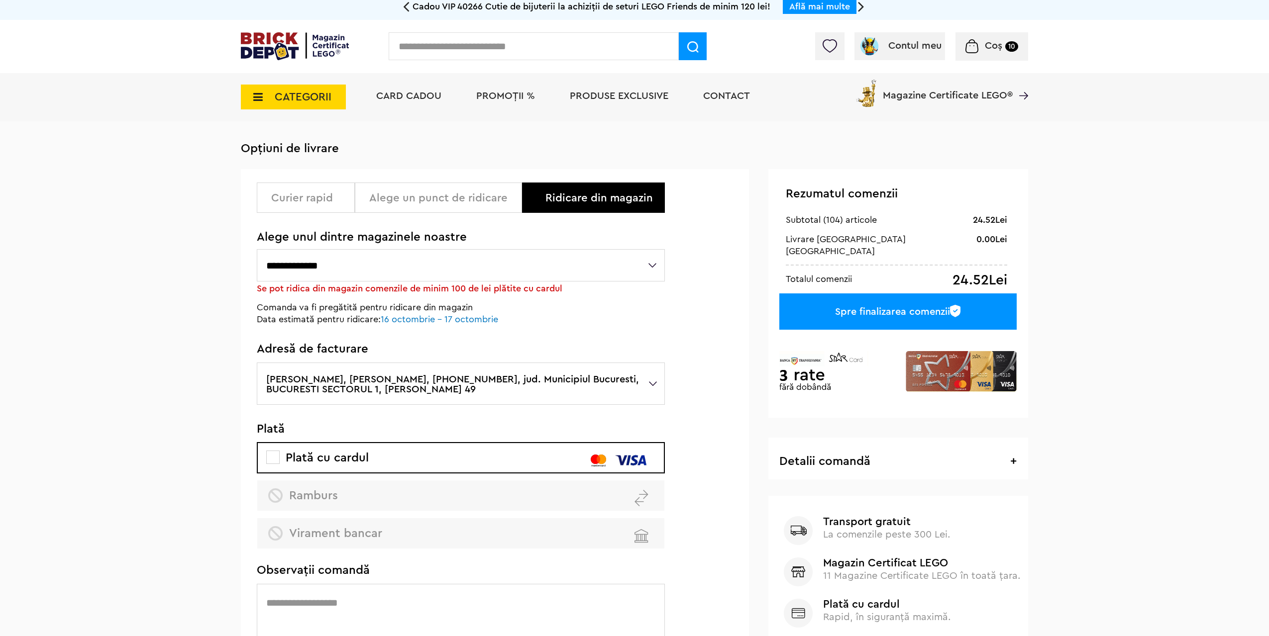
scroll to position [0, 0]
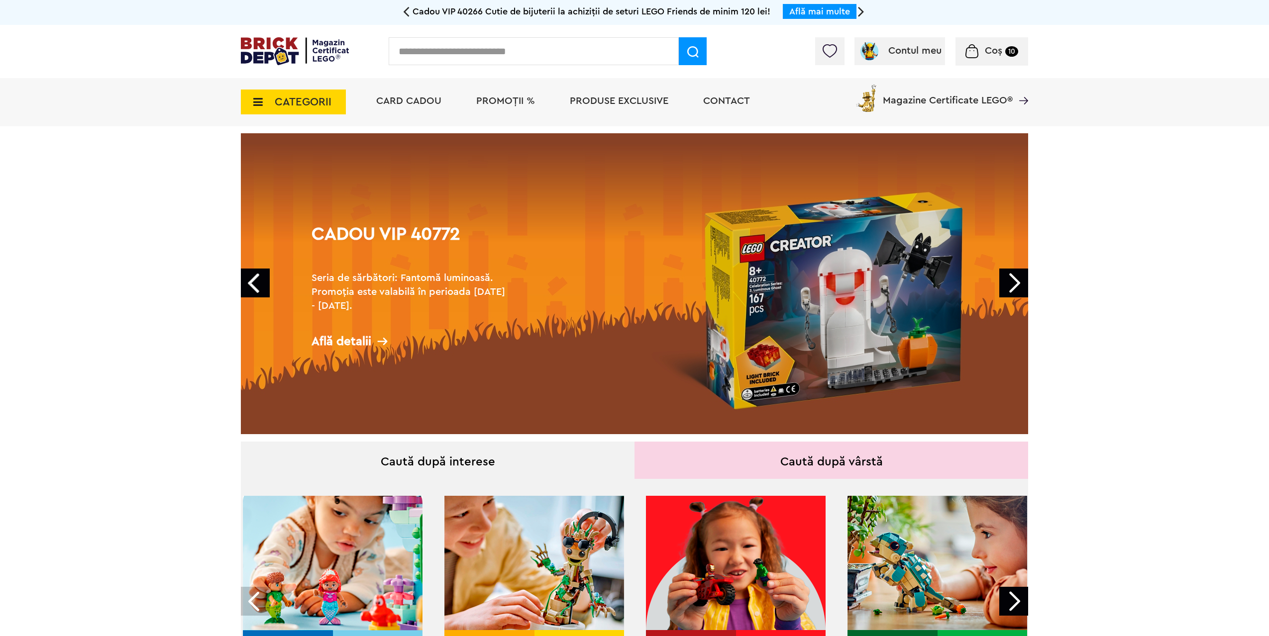
click at [493, 59] on input "text" at bounding box center [534, 51] width 290 height 28
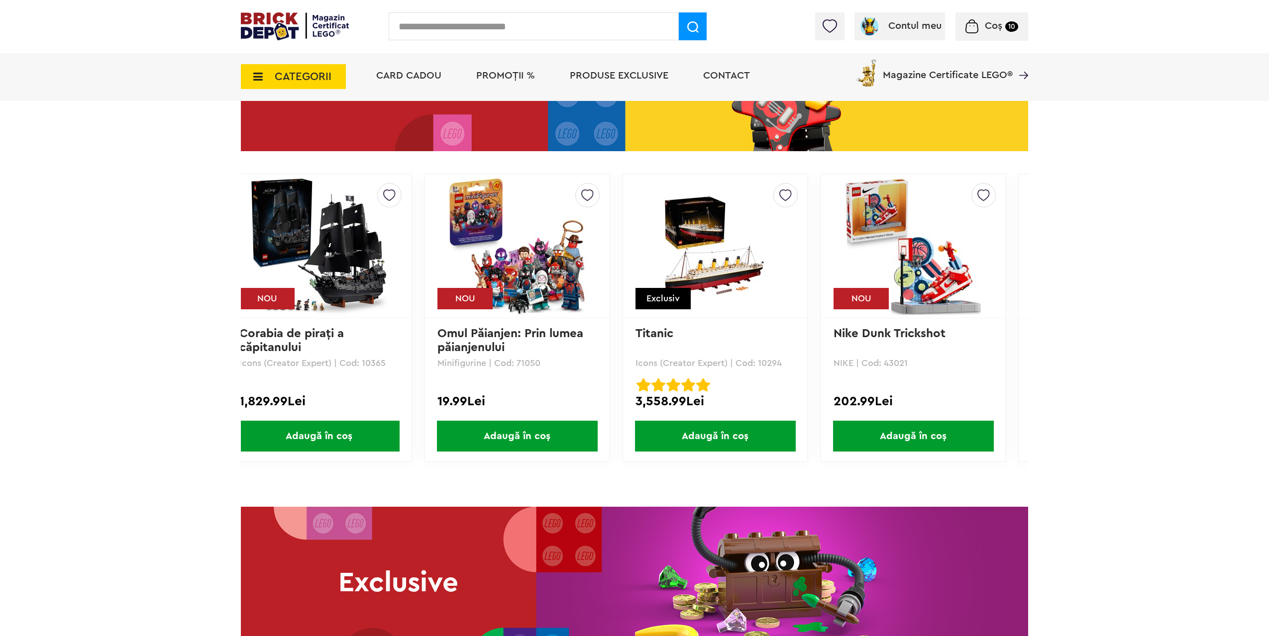
scroll to position [0, 484]
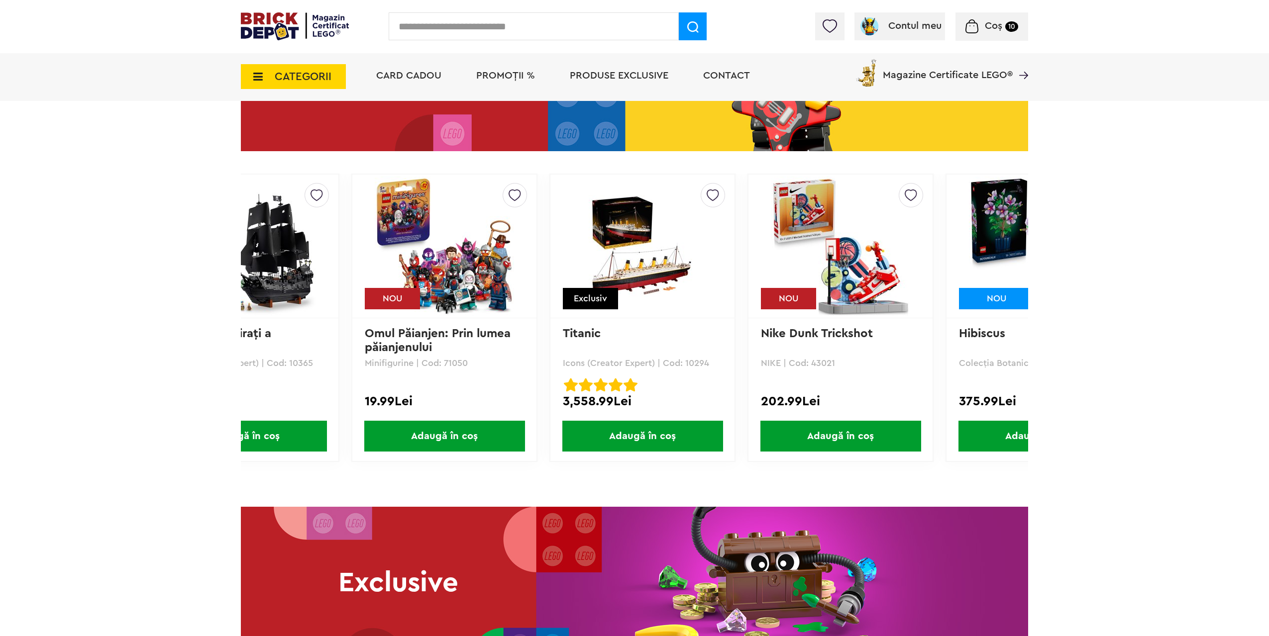
drag, startPoint x: 452, startPoint y: 376, endPoint x: 442, endPoint y: 378, distance: 9.6
click at [442, 378] on div "Default ( 7 ) Creează o listă nouă NOU Omul Păianjen: Prin lumea păianjenului M…" at bounding box center [444, 318] width 186 height 289
drag, startPoint x: 445, startPoint y: 372, endPoint x: 469, endPoint y: 374, distance: 23.4
click at [469, 368] on p "Minifigurine | Cod: 71050" at bounding box center [444, 363] width 159 height 9
copy p "71050"
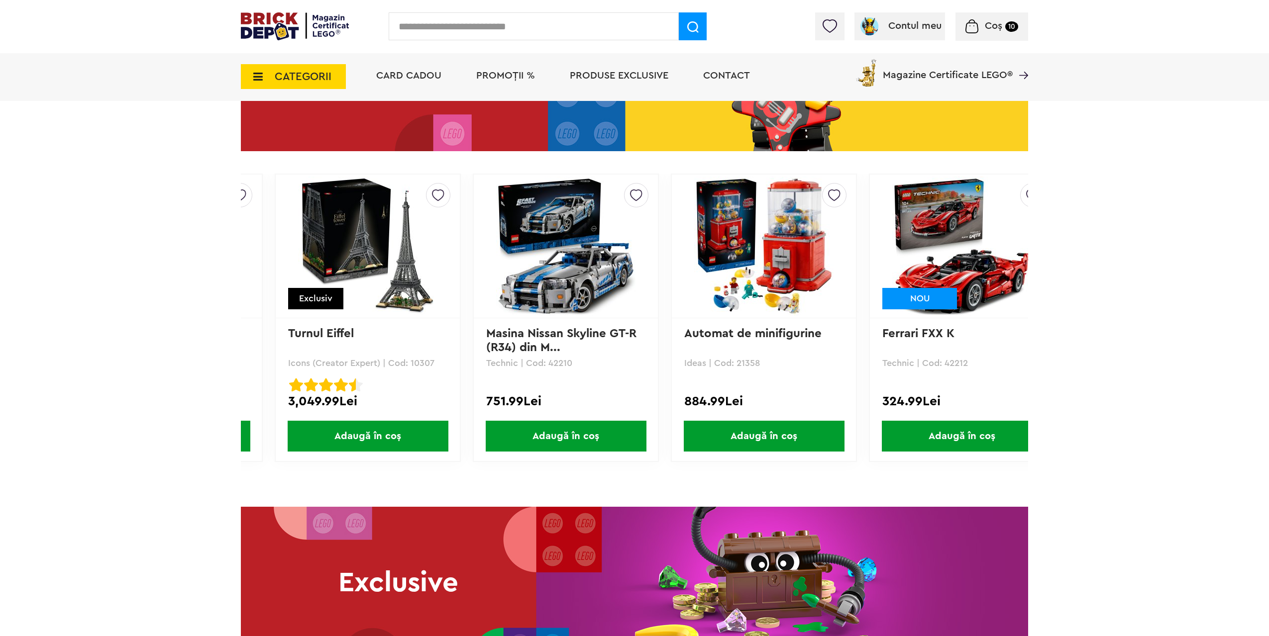
scroll to position [0, 1577]
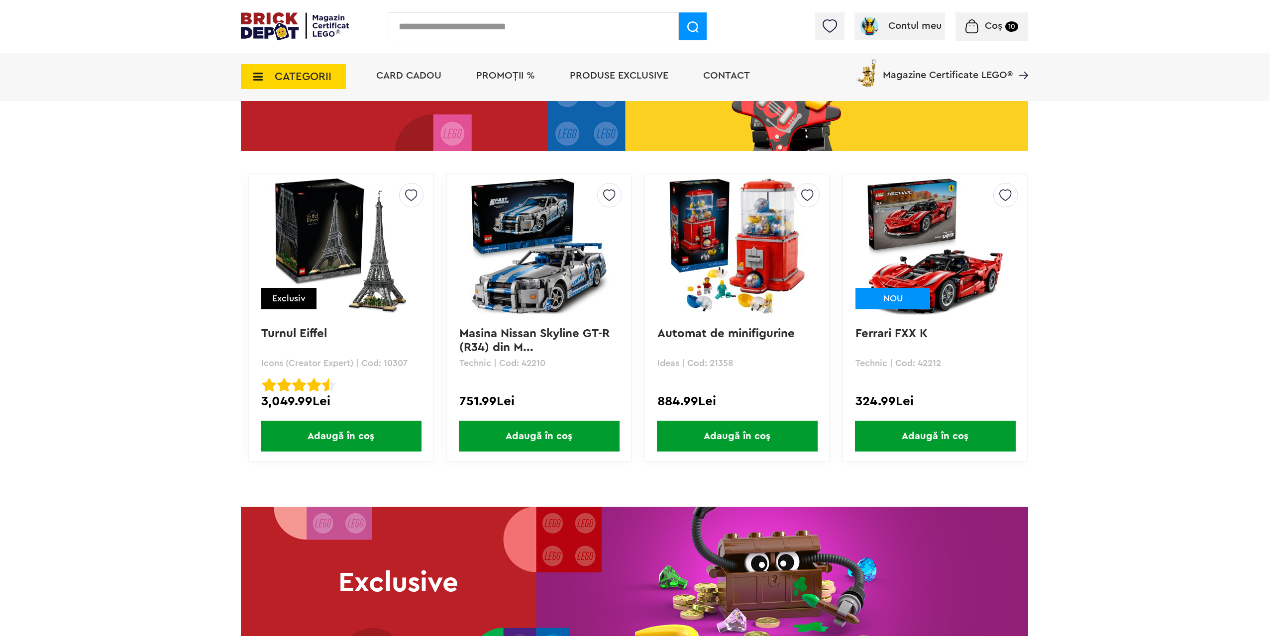
click at [478, 22] on input "text" at bounding box center [534, 26] width 290 height 28
type input "*****"
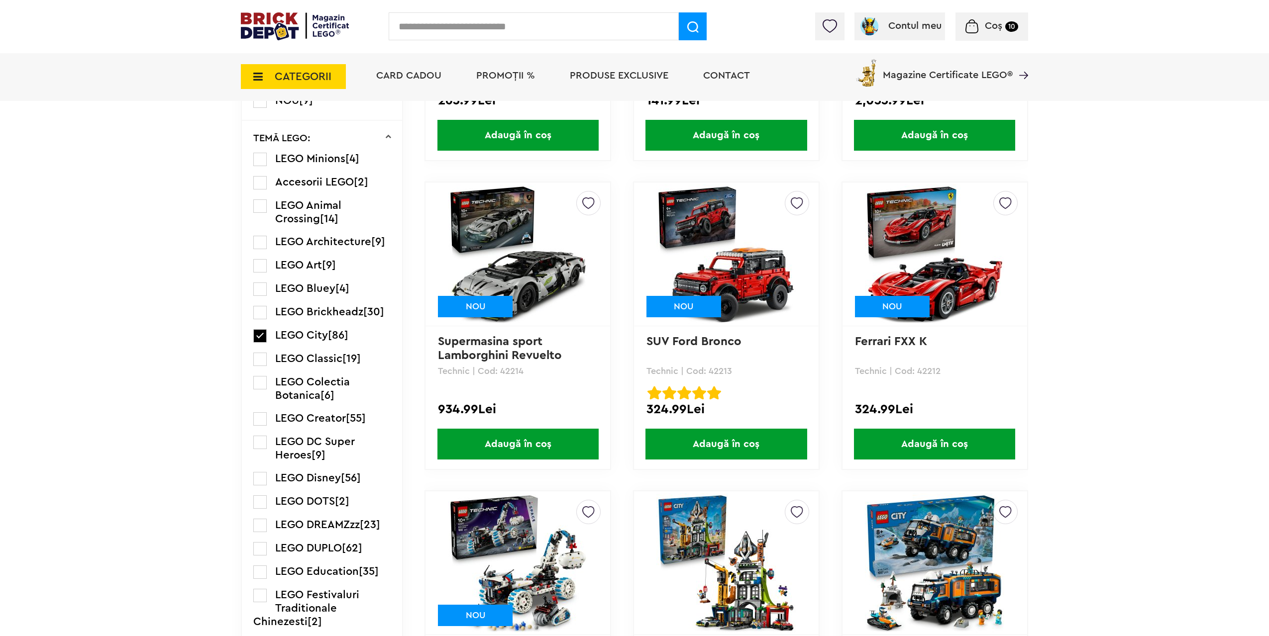
scroll to position [348, 0]
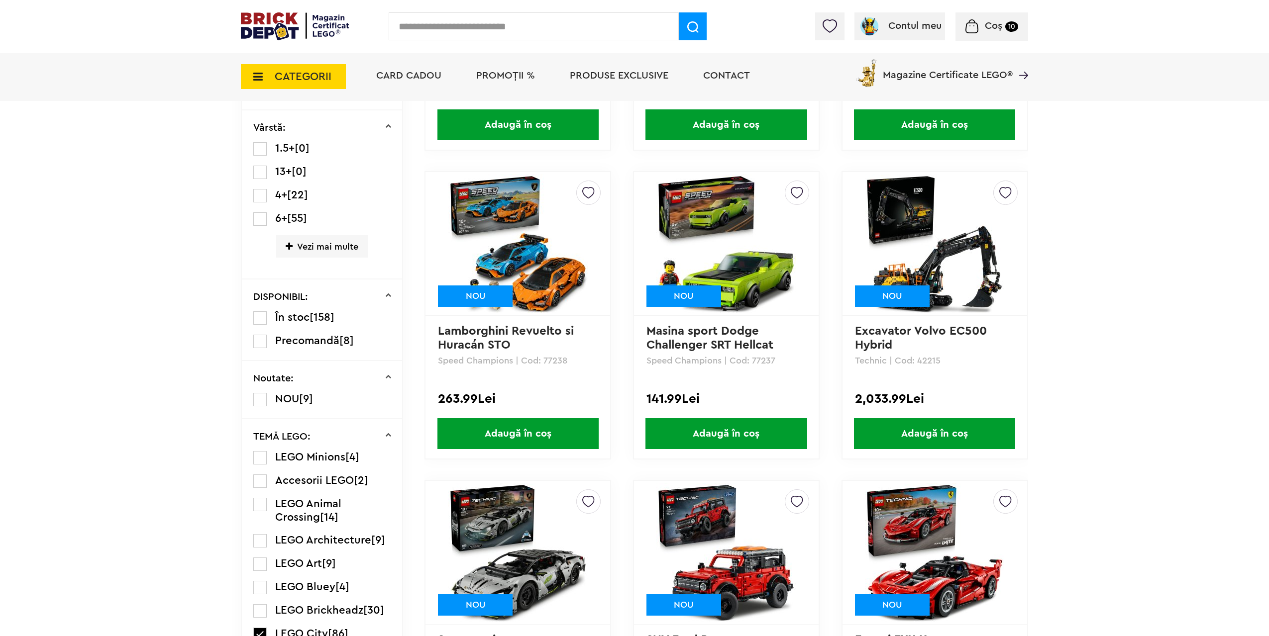
click at [771, 361] on p "Speed Champions | Cod: 77237" at bounding box center [726, 360] width 160 height 9
copy p "77237"
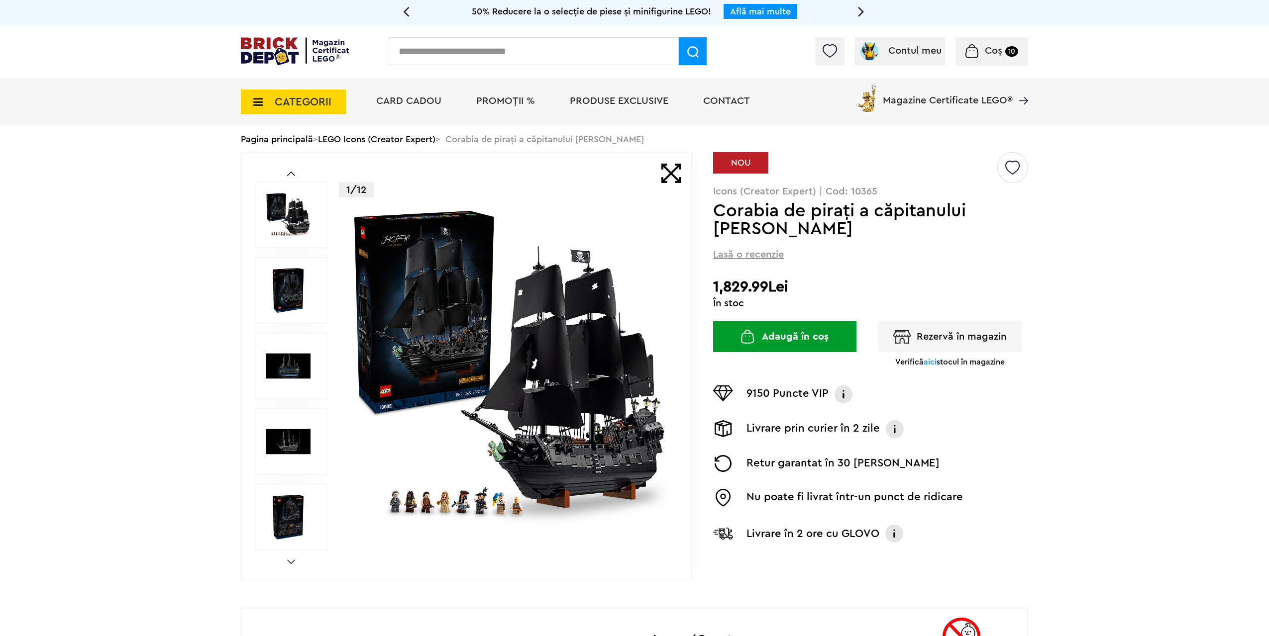
click at [850, 193] on p "Icons (Creator Expert) | Cod: 10365" at bounding box center [870, 192] width 315 height 10
click at [853, 194] on p "Icons (Creator Expert) | Cod: 10365" at bounding box center [870, 192] width 315 height 10
copy p "10365"
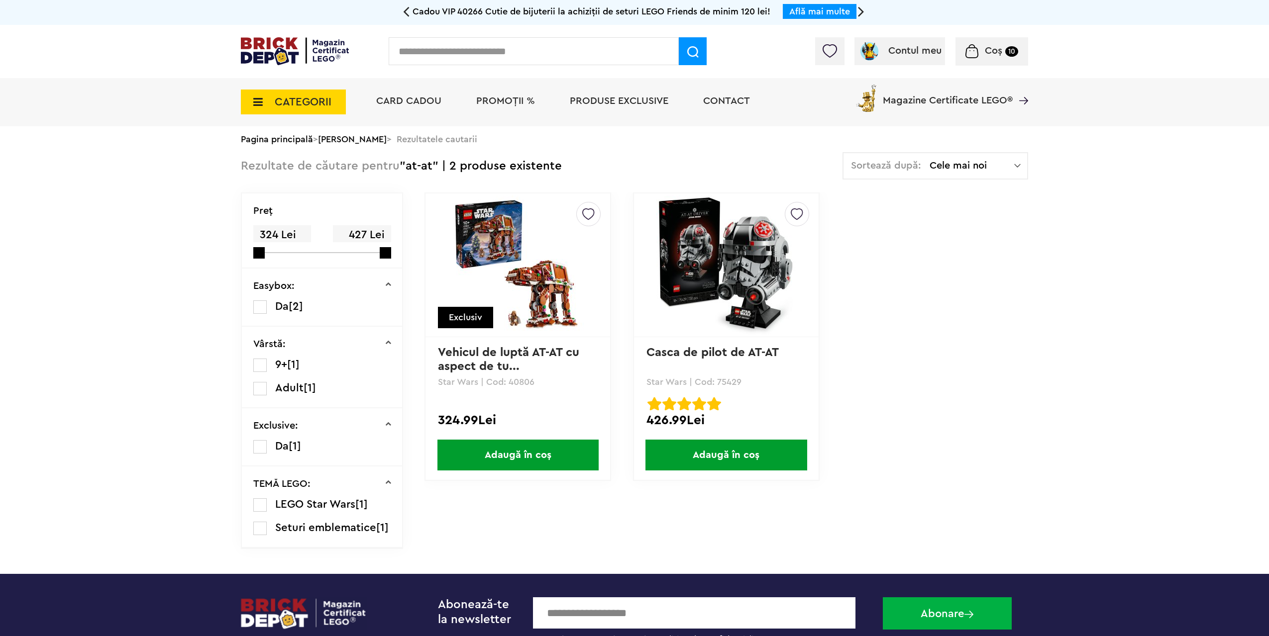
click at [588, 216] on img at bounding box center [588, 211] width 12 height 18
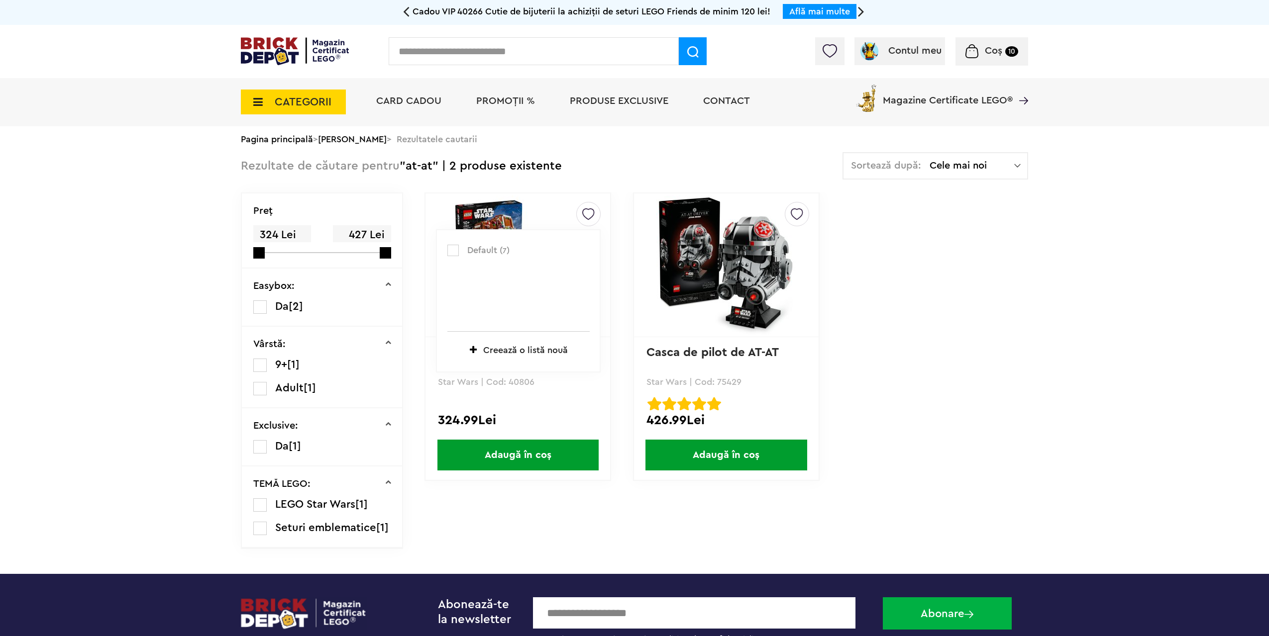
click at [482, 248] on span "Default ( 7 )" at bounding box center [522, 250] width 110 height 13
click at [458, 249] on label at bounding box center [452, 250] width 11 height 11
click at [500, 345] on div "Default ( 8 ) Creează o listă nouă Adăugat în Default (8) Exclusiv Vehicul de l…" at bounding box center [517, 337] width 187 height 289
click at [497, 355] on link "Vehicul de luptă AT-AT cu aspect de tu..." at bounding box center [510, 360] width 145 height 26
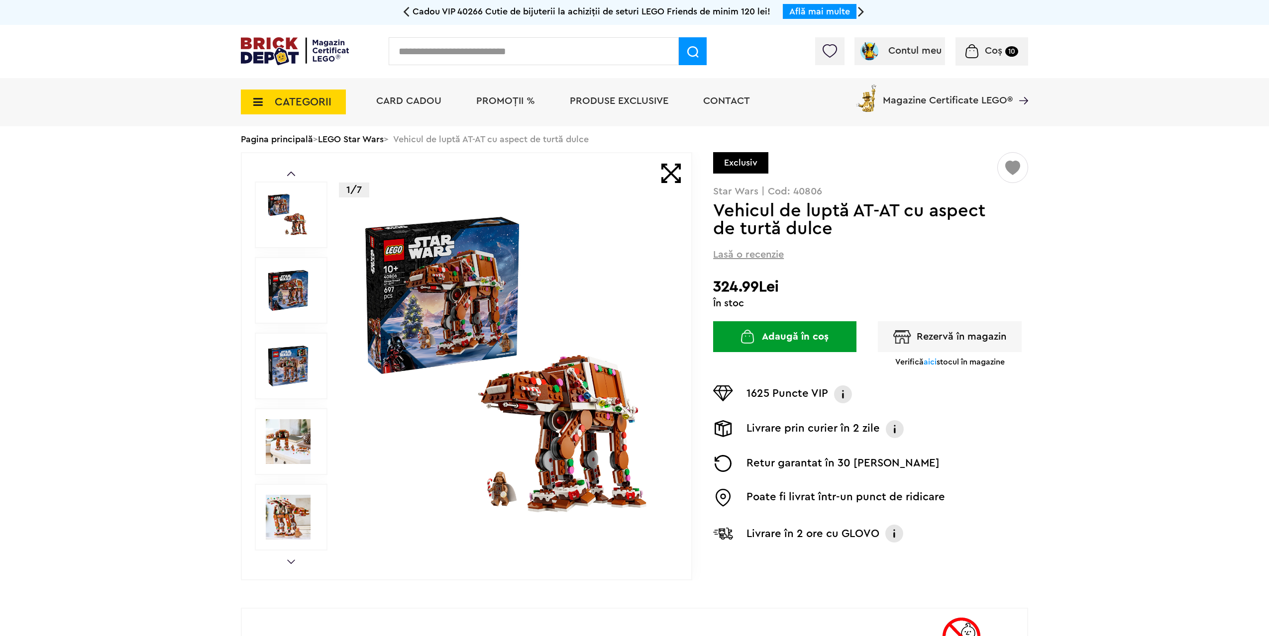
click at [285, 342] on div at bounding box center [291, 366] width 73 height 67
click at [300, 428] on img at bounding box center [288, 441] width 45 height 45
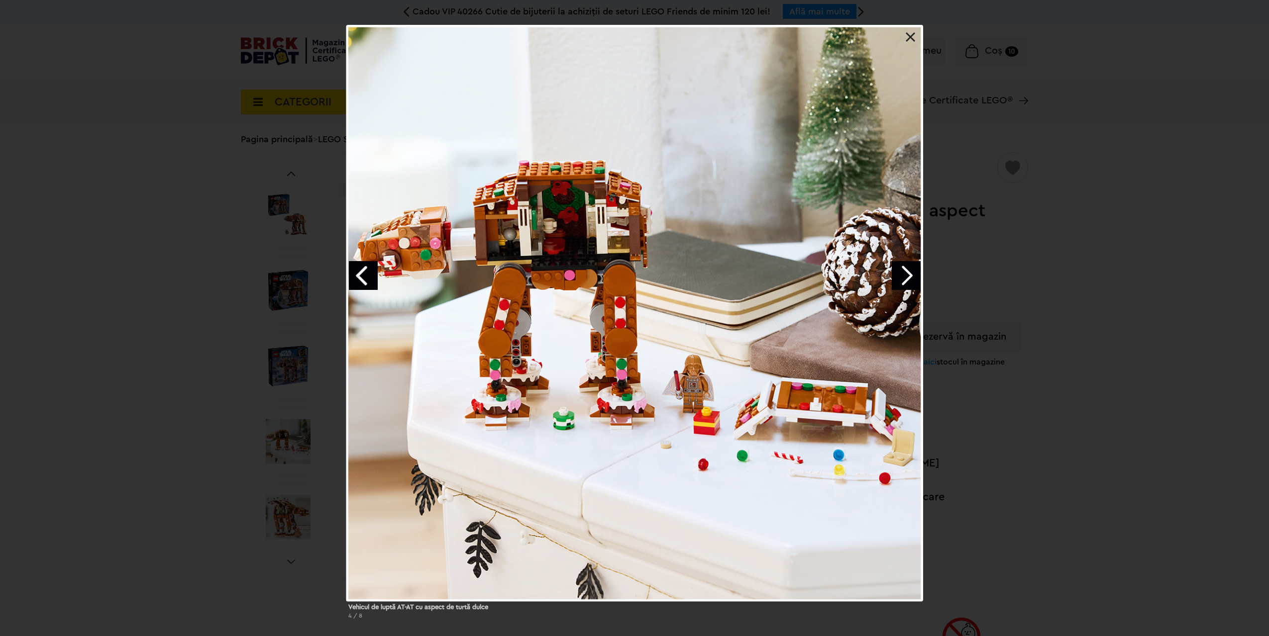
click at [226, 430] on div "Vehicul de luptă AT-AT cu aspect de turtă dulce 4 / 8" at bounding box center [634, 326] width 1269 height 602
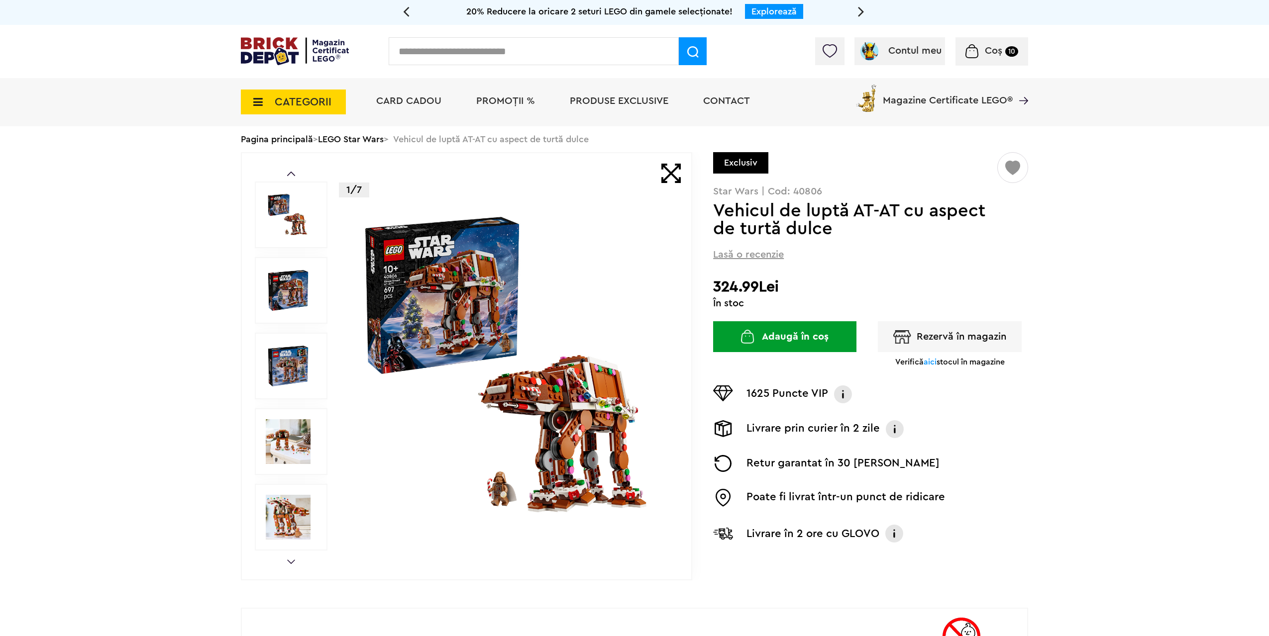
click at [807, 192] on p "Star Wars | Cod: 40806" at bounding box center [870, 192] width 315 height 10
